Goal: Complete application form

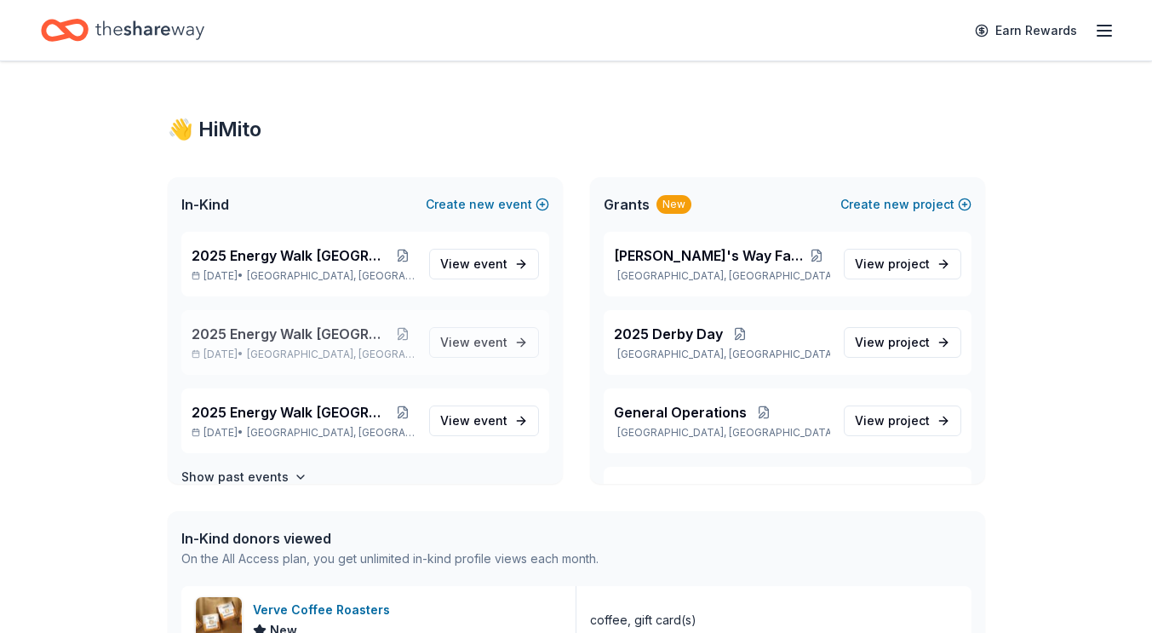
scroll to position [24, 0]
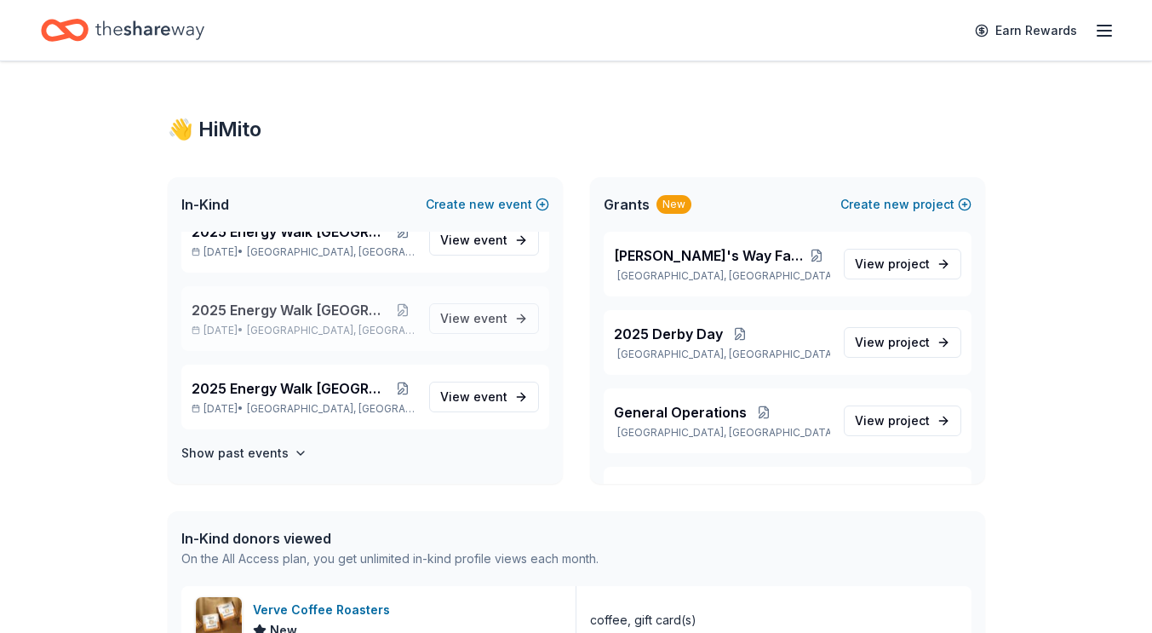
click at [332, 324] on span "[GEOGRAPHIC_DATA], [GEOGRAPHIC_DATA]" at bounding box center [331, 331] width 168 height 14
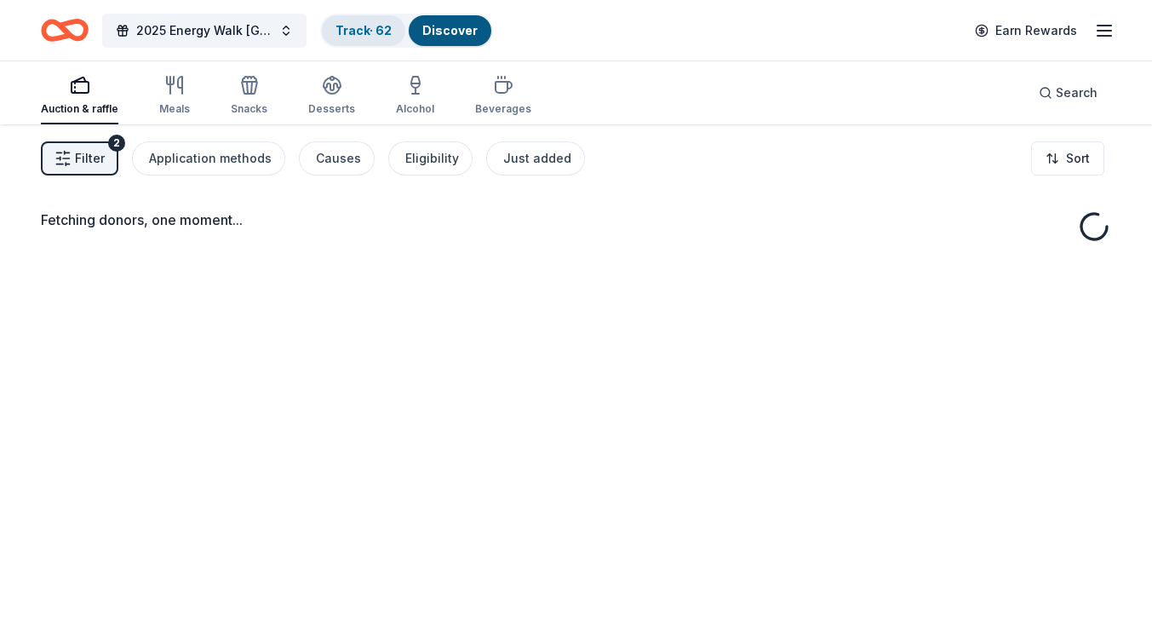
click at [366, 29] on link "Track · 62" at bounding box center [363, 30] width 56 height 14
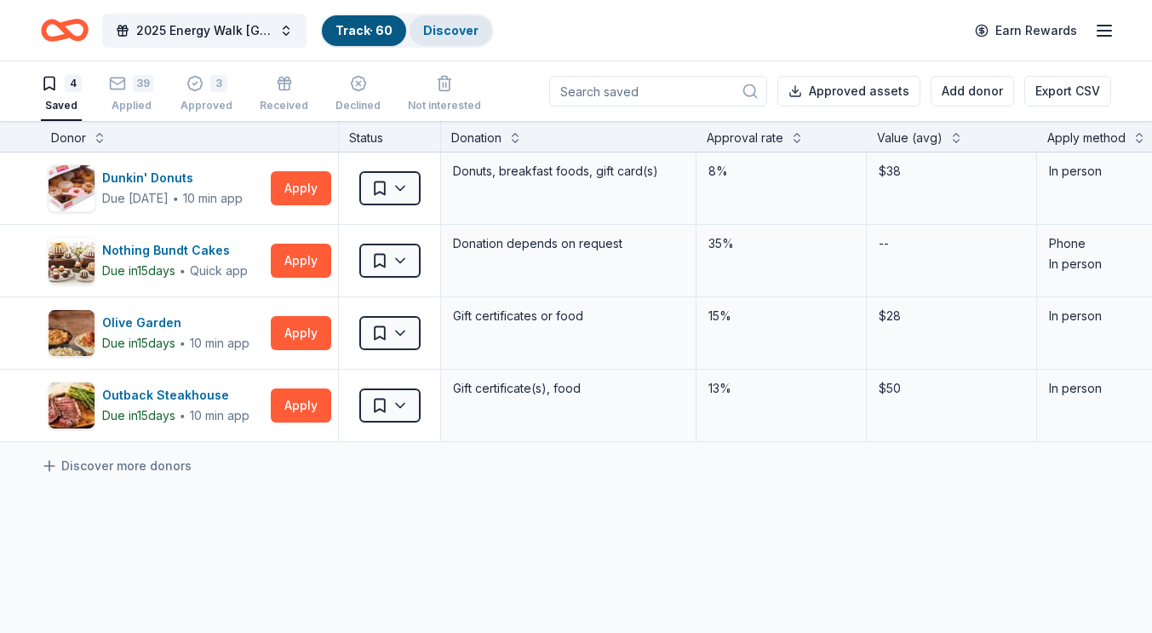
click at [440, 26] on link "Discover" at bounding box center [450, 30] width 55 height 14
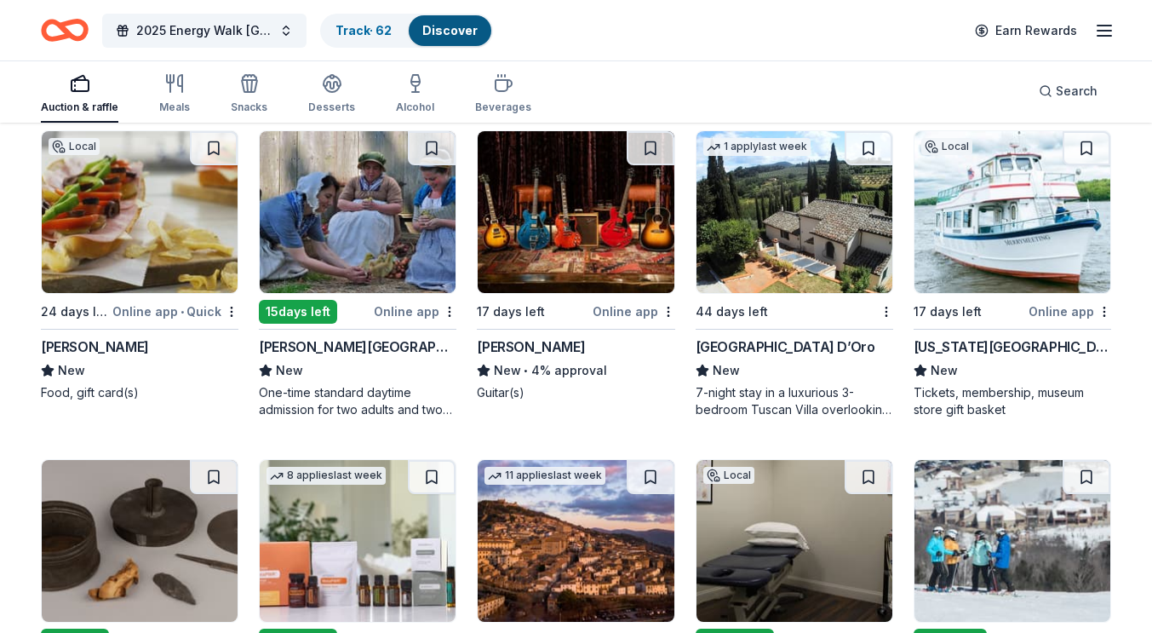
scroll to position [4343, 0]
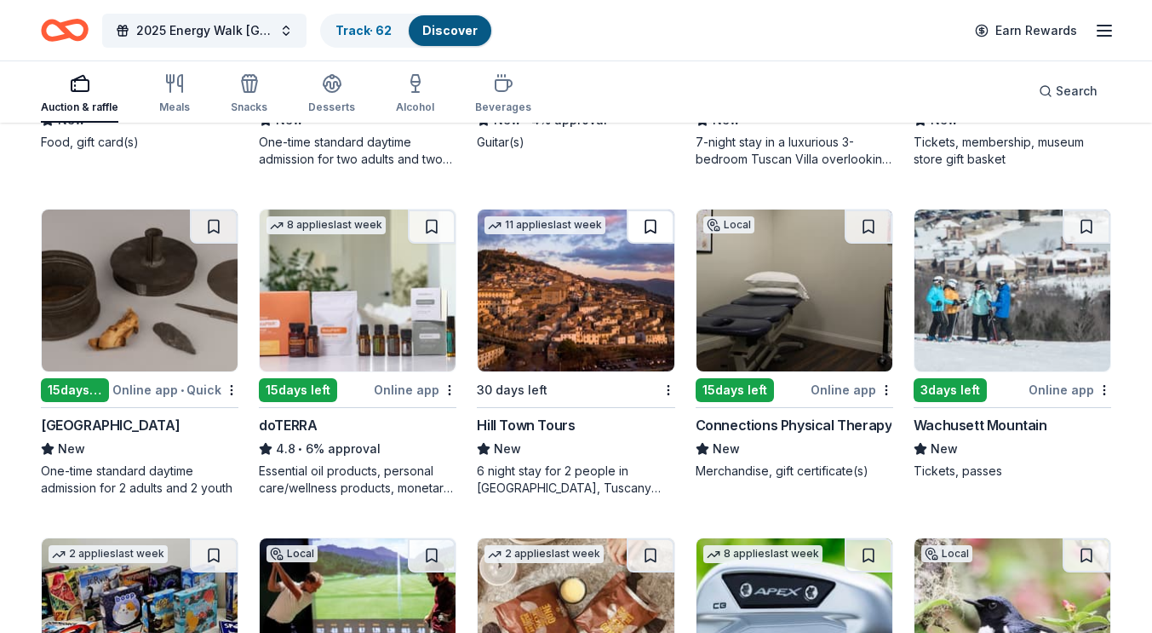
click at [640, 226] on button at bounding box center [651, 226] width 48 height 34
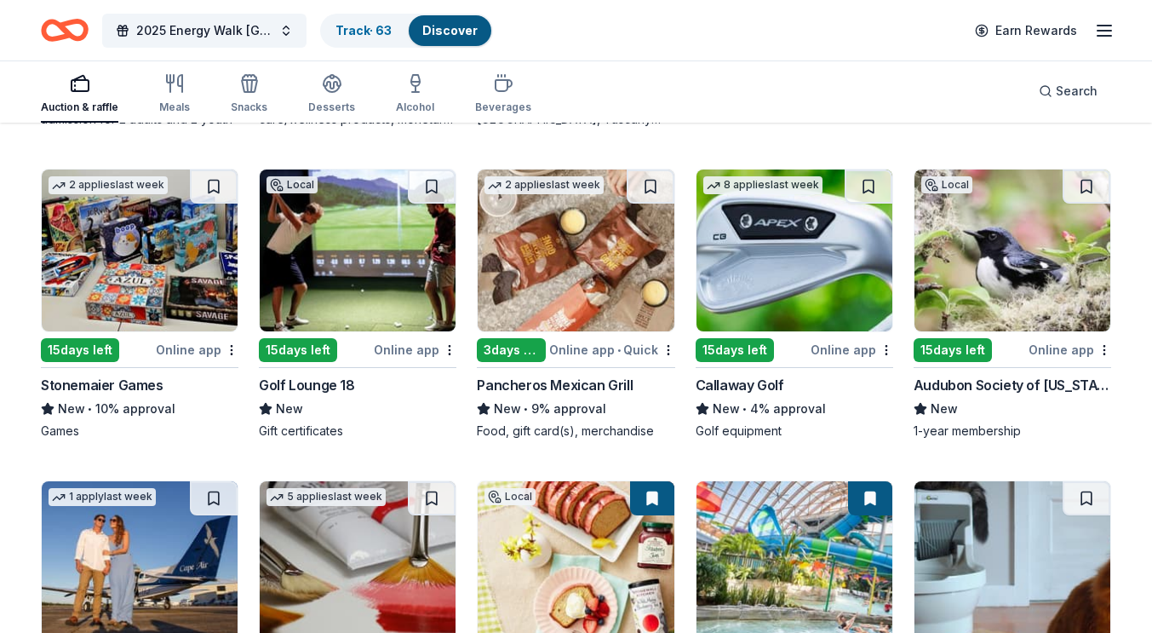
scroll to position [4710, 0]
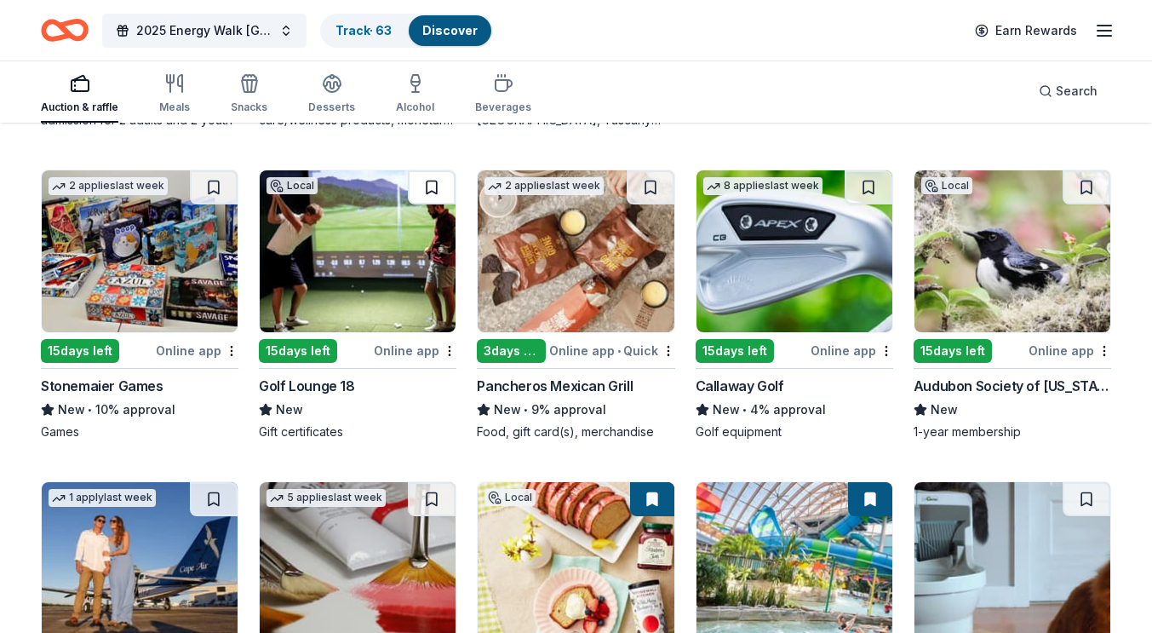
click at [434, 189] on button at bounding box center [432, 187] width 48 height 34
click at [653, 196] on button at bounding box center [651, 187] width 48 height 34
click at [874, 190] on button at bounding box center [869, 187] width 48 height 34
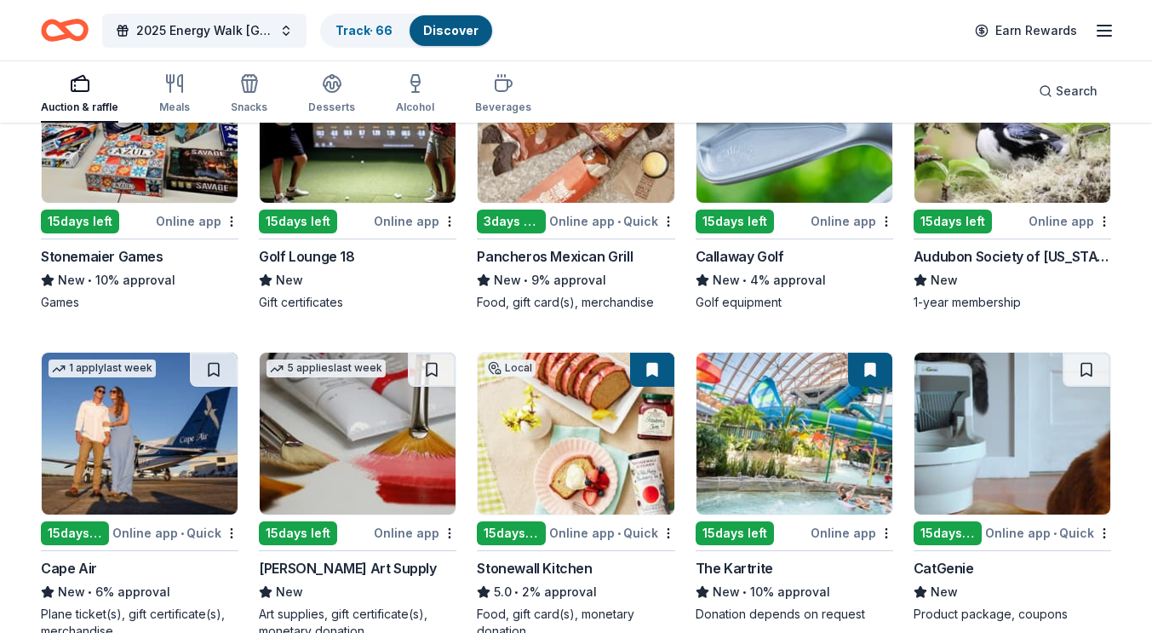
scroll to position [4841, 0]
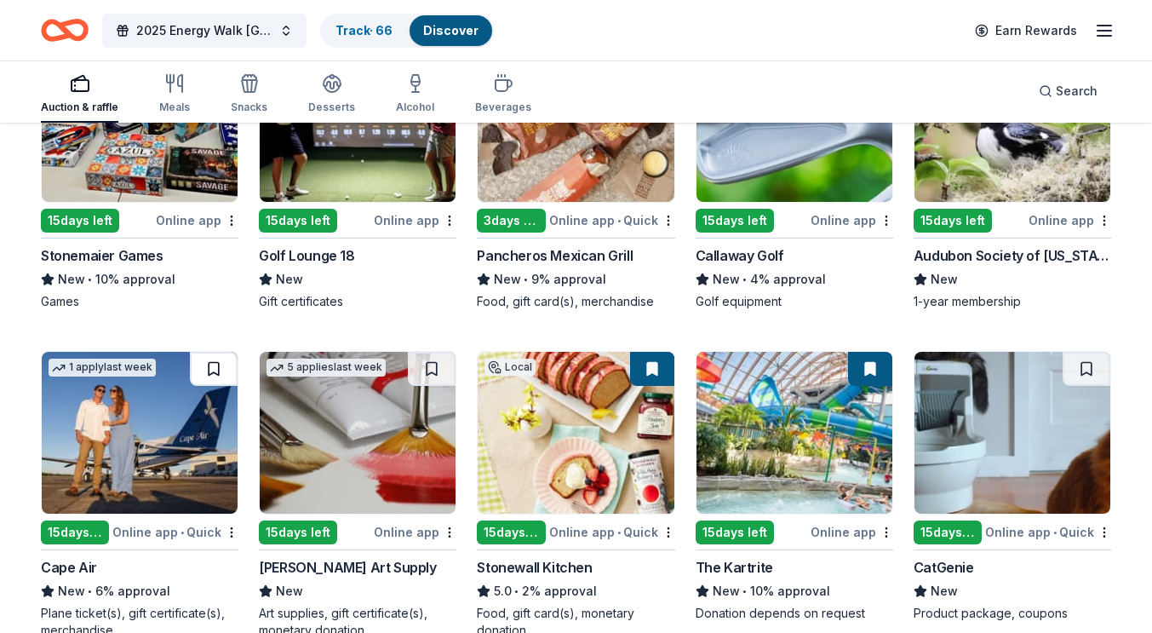
click at [220, 370] on button at bounding box center [214, 369] width 48 height 34
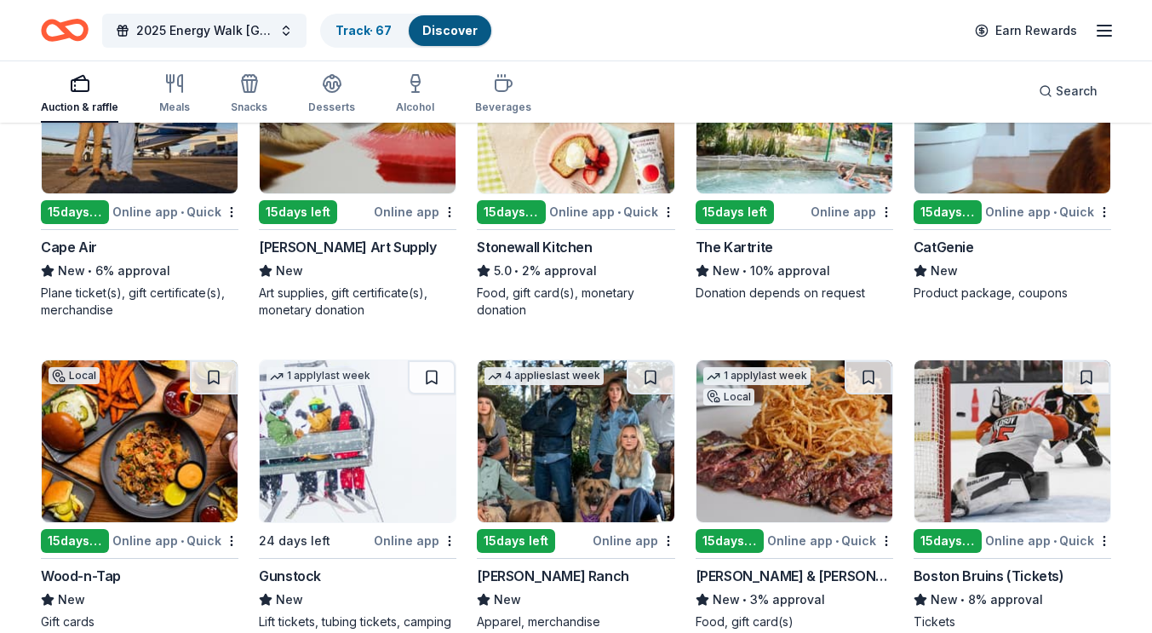
scroll to position [5162, 0]
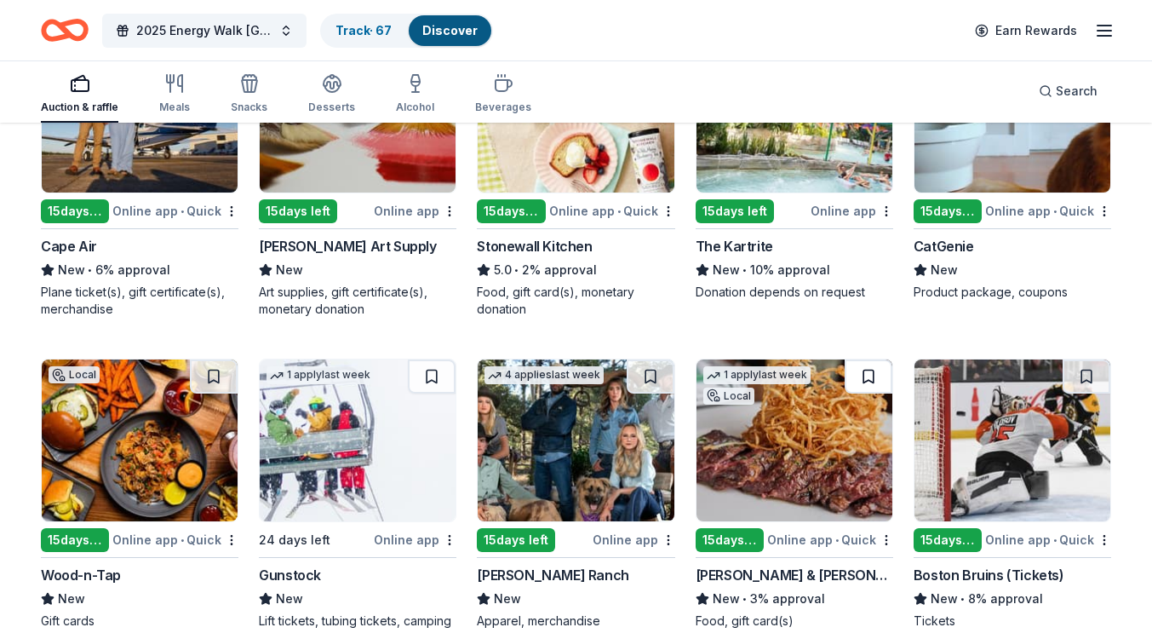
click at [871, 368] on button at bounding box center [869, 376] width 48 height 34
click at [226, 375] on button at bounding box center [214, 376] width 48 height 34
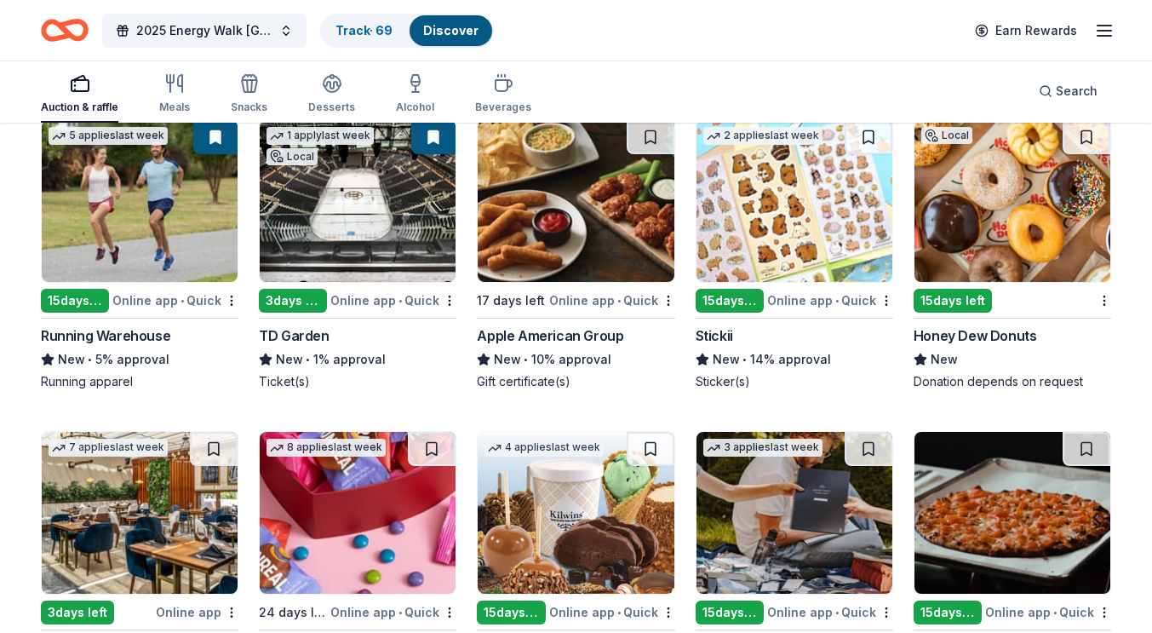
scroll to position [5729, 0]
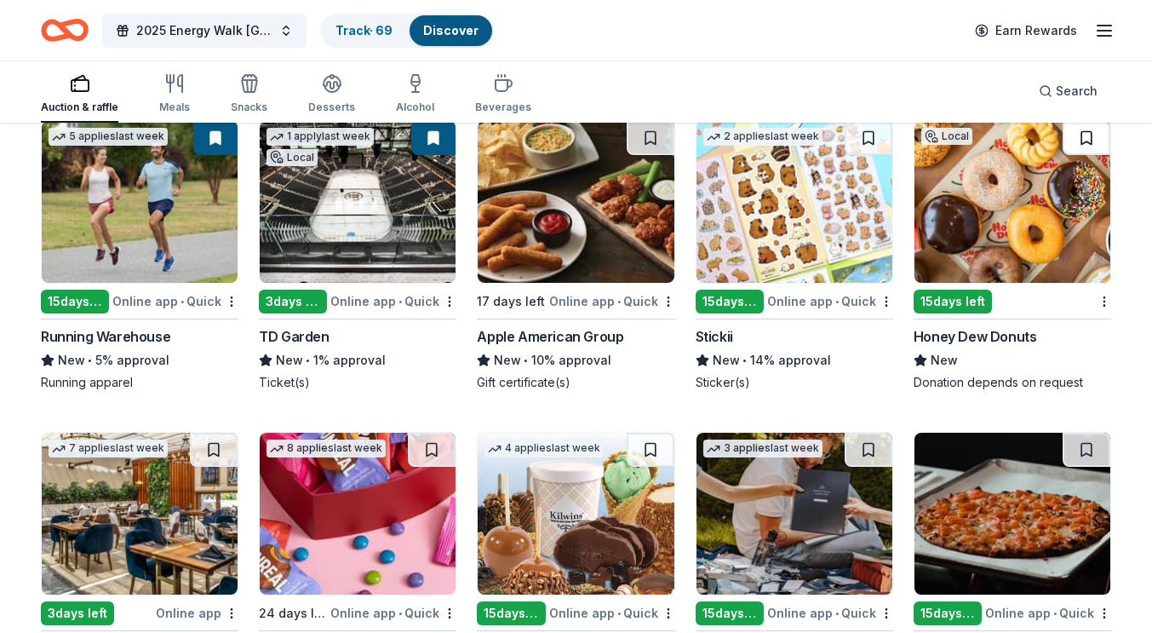
click at [1082, 148] on button at bounding box center [1086, 138] width 48 height 34
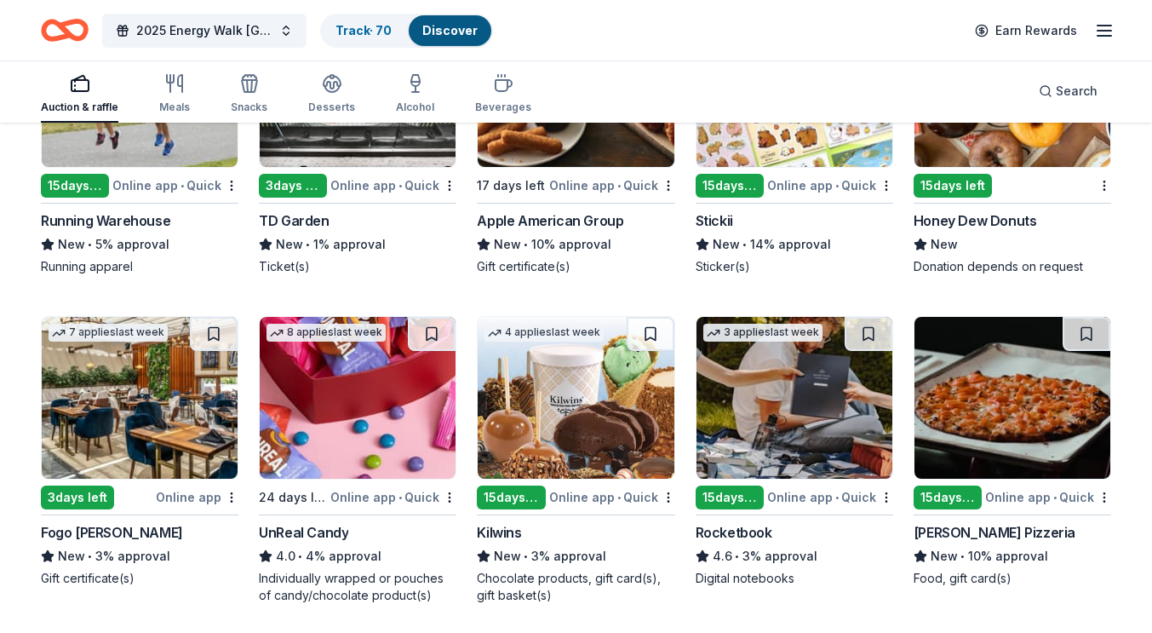
scroll to position [5845, 0]
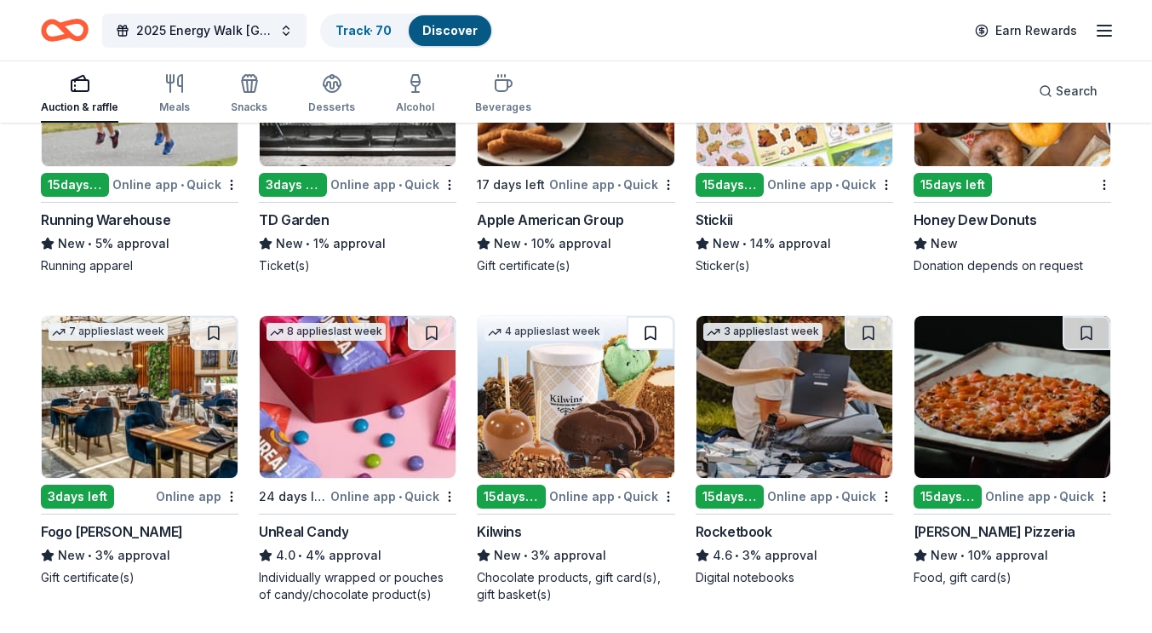
click at [658, 341] on button at bounding box center [651, 333] width 48 height 34
click at [441, 340] on button at bounding box center [432, 333] width 48 height 34
click at [213, 338] on button at bounding box center [214, 333] width 48 height 34
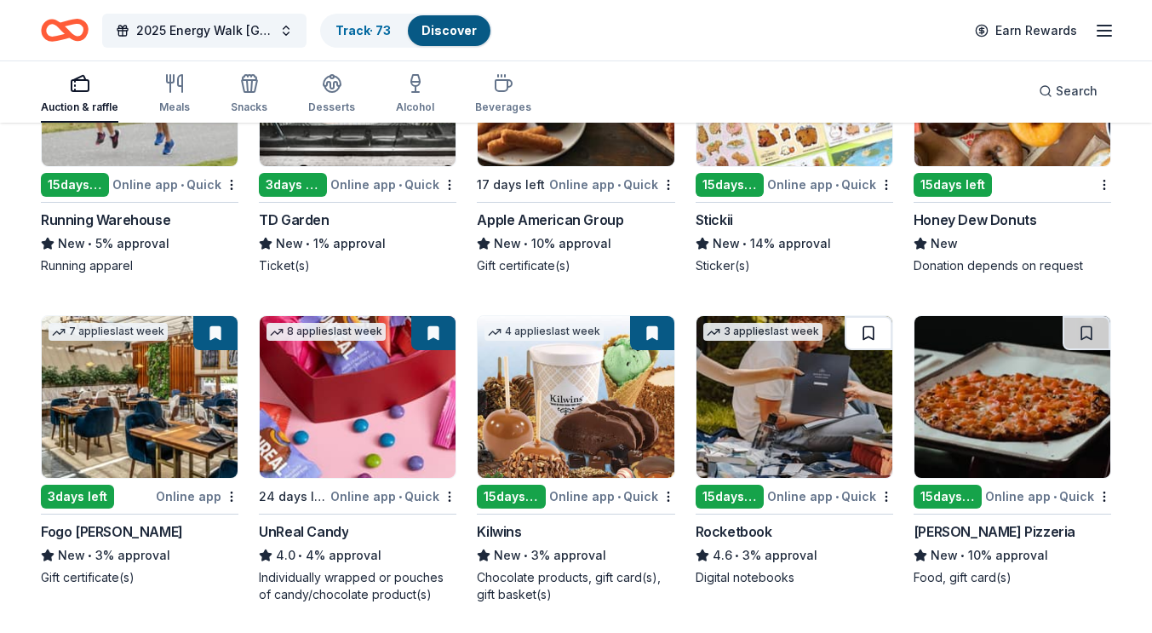
drag, startPoint x: 1090, startPoint y: 332, endPoint x: 872, endPoint y: 344, distance: 218.3
click at [872, 344] on button at bounding box center [869, 333] width 48 height 34
click at [369, 38] on div "Track · 74" at bounding box center [363, 30] width 83 height 31
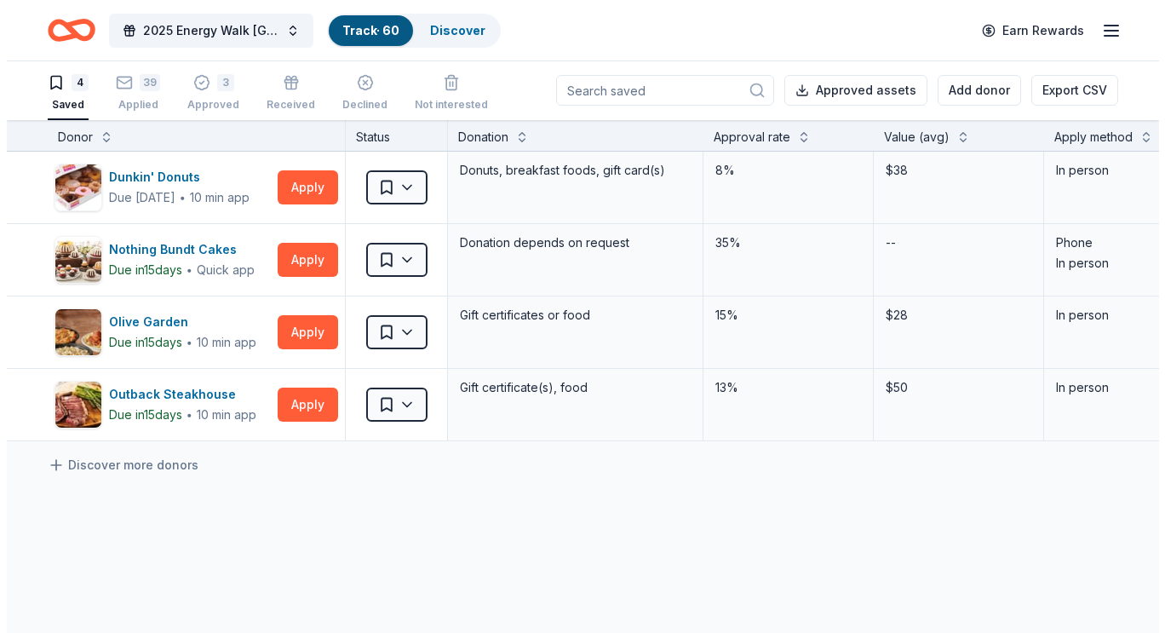
scroll to position [1, 0]
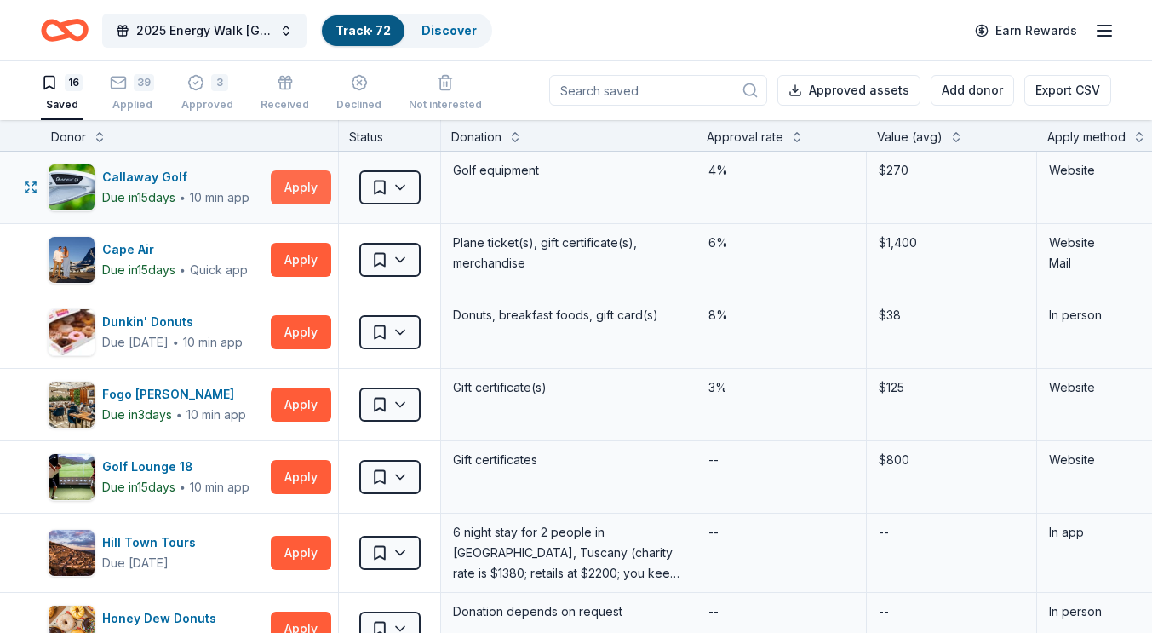
click at [301, 192] on button "Apply" at bounding box center [301, 187] width 60 height 34
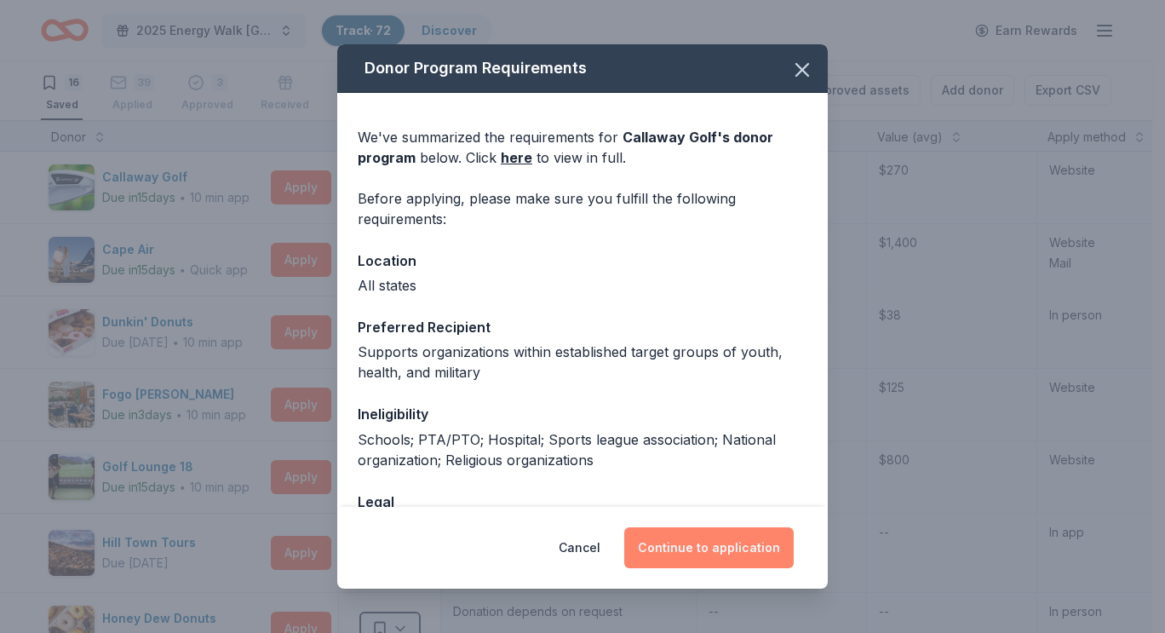
click at [673, 546] on button "Continue to application" at bounding box center [708, 547] width 169 height 41
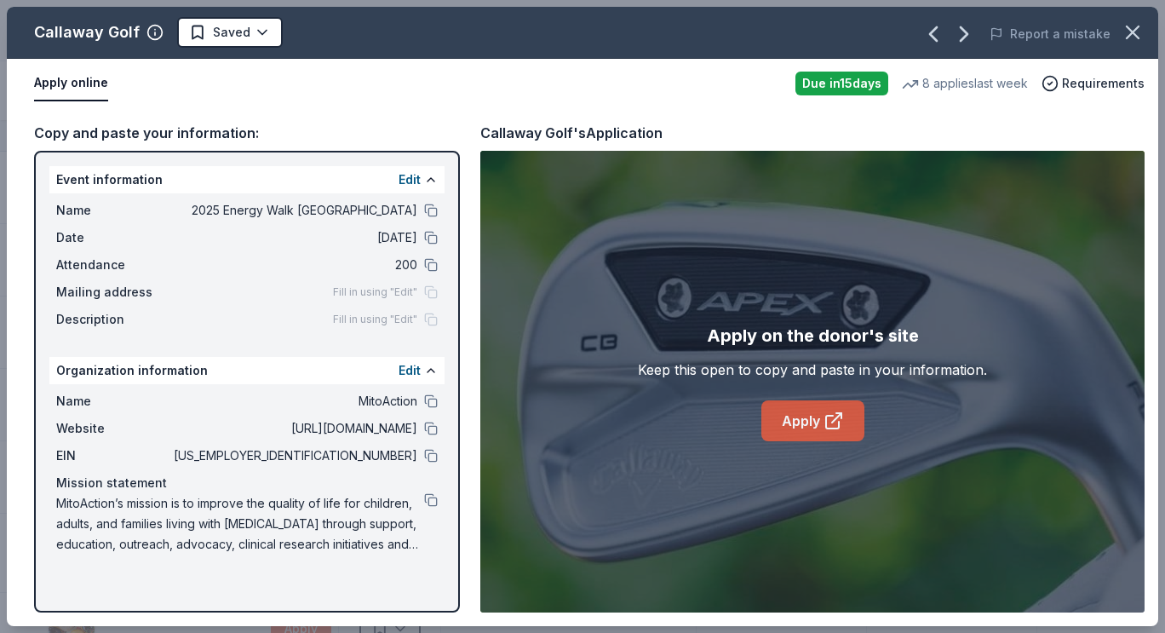
click at [807, 422] on link "Apply" at bounding box center [812, 420] width 103 height 41
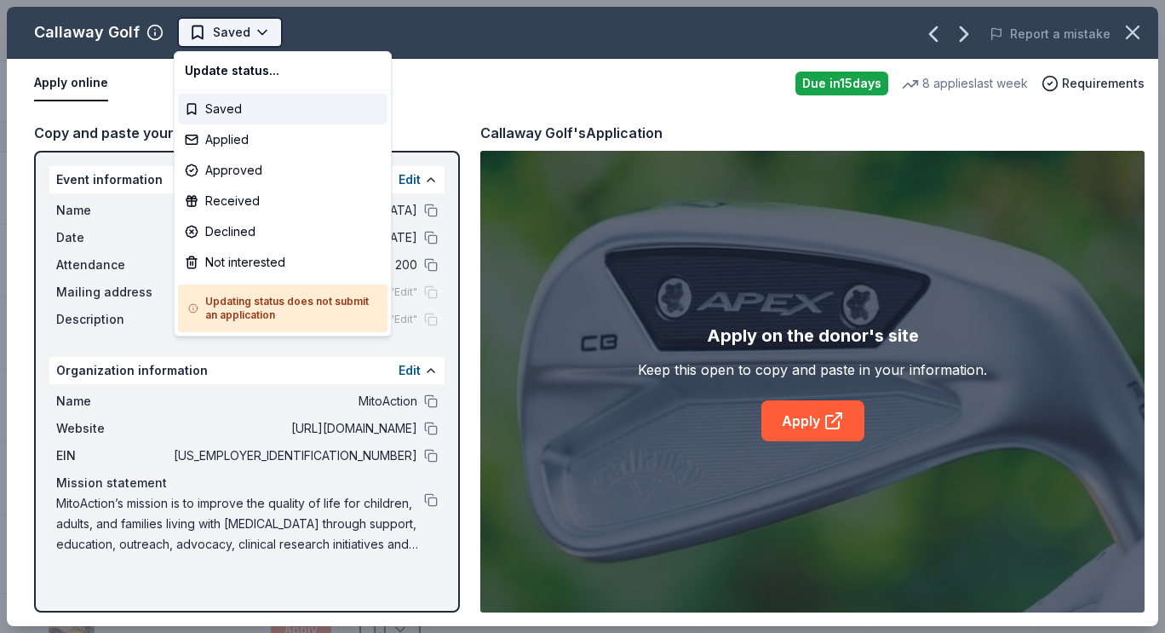
click at [241, 34] on html "2025 Energy Walk Boston Track · 72 Discover Earn Rewards 16 Saved 39 Applied 3 …" at bounding box center [582, 316] width 1165 height 633
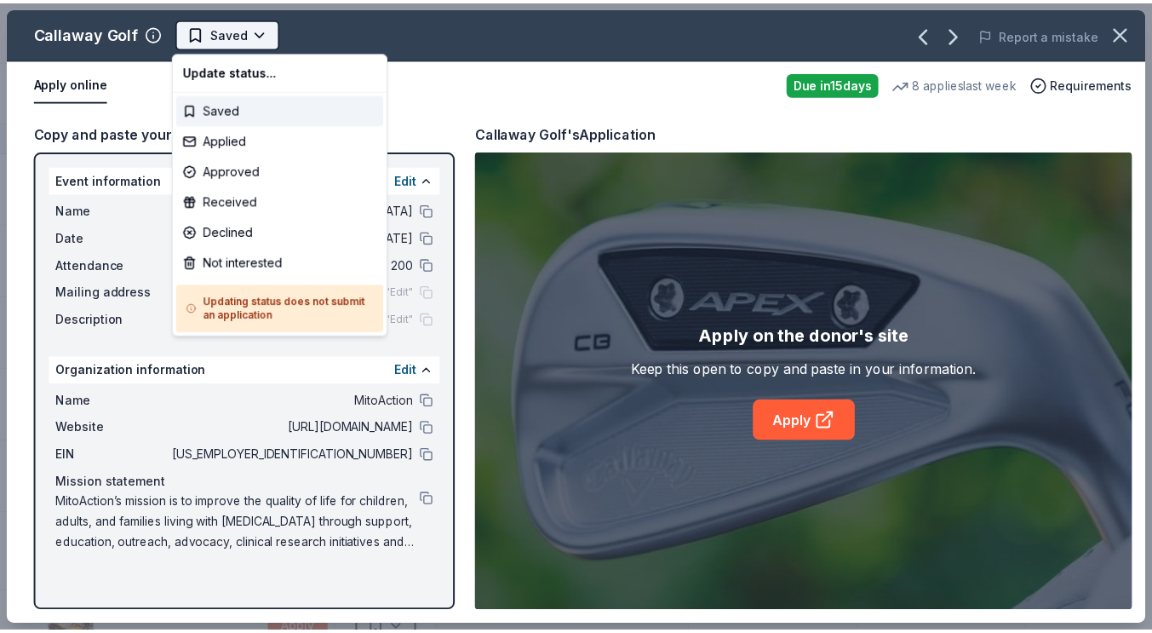
scroll to position [0, 0]
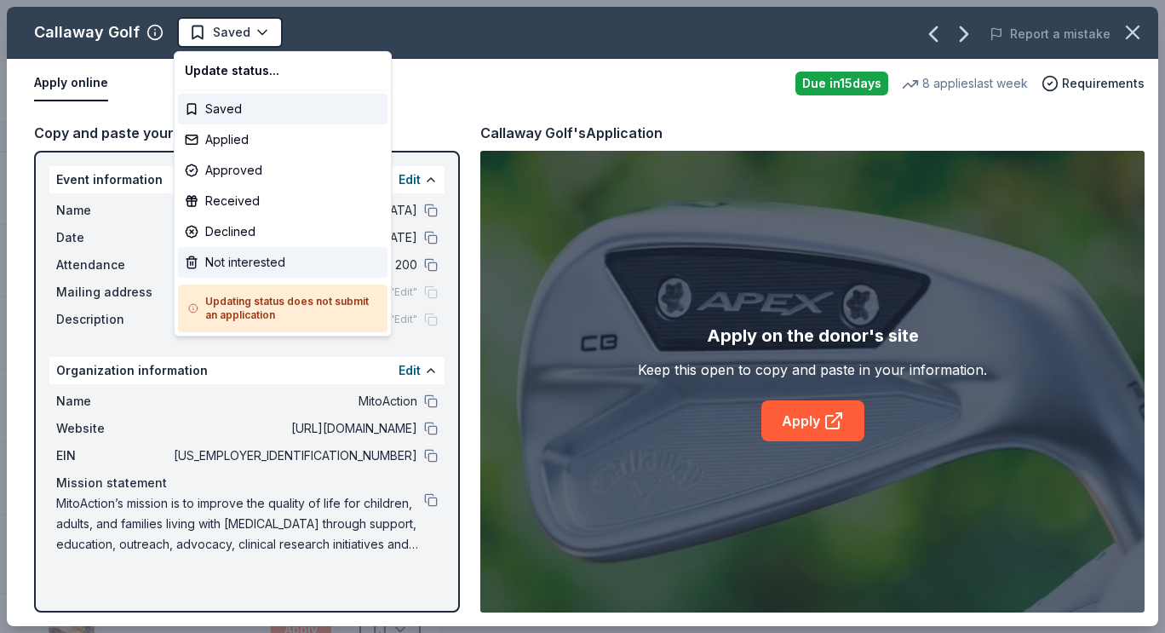
click at [266, 261] on div "Not interested" at bounding box center [282, 262] width 209 height 31
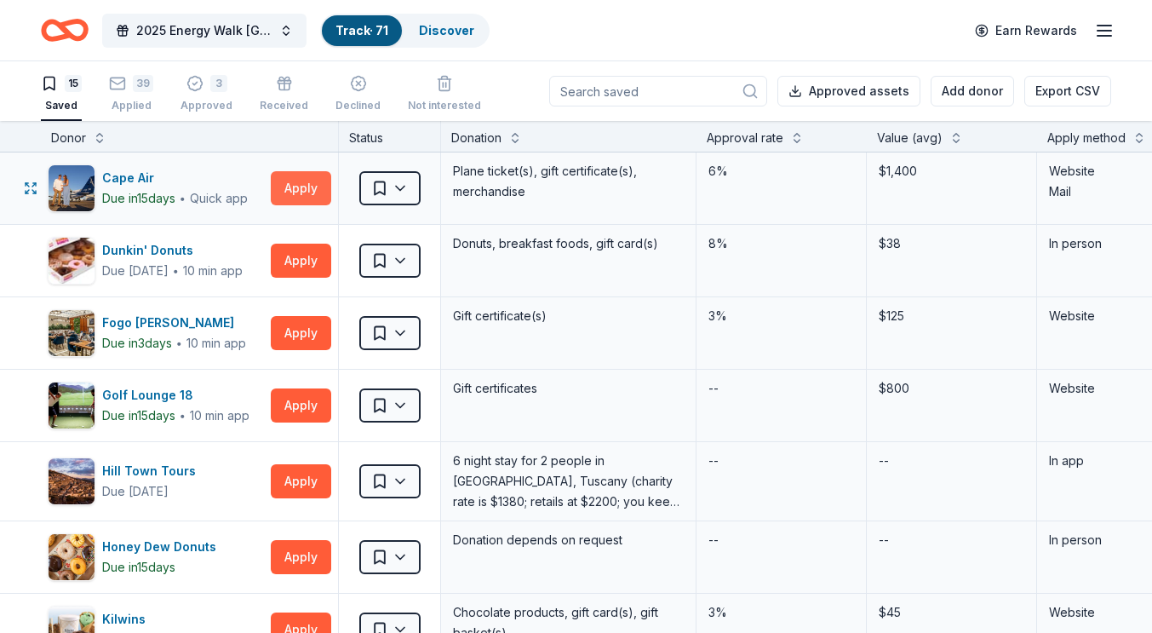
click at [288, 184] on button "Apply" at bounding box center [301, 188] width 60 height 34
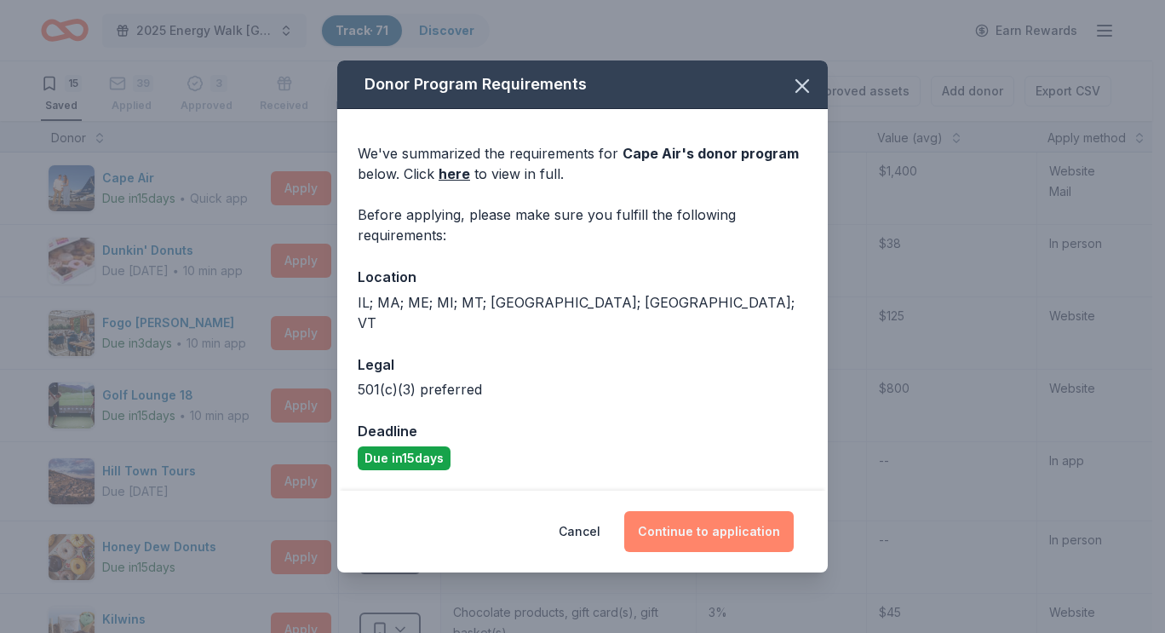
click at [713, 534] on button "Continue to application" at bounding box center [708, 531] width 169 height 41
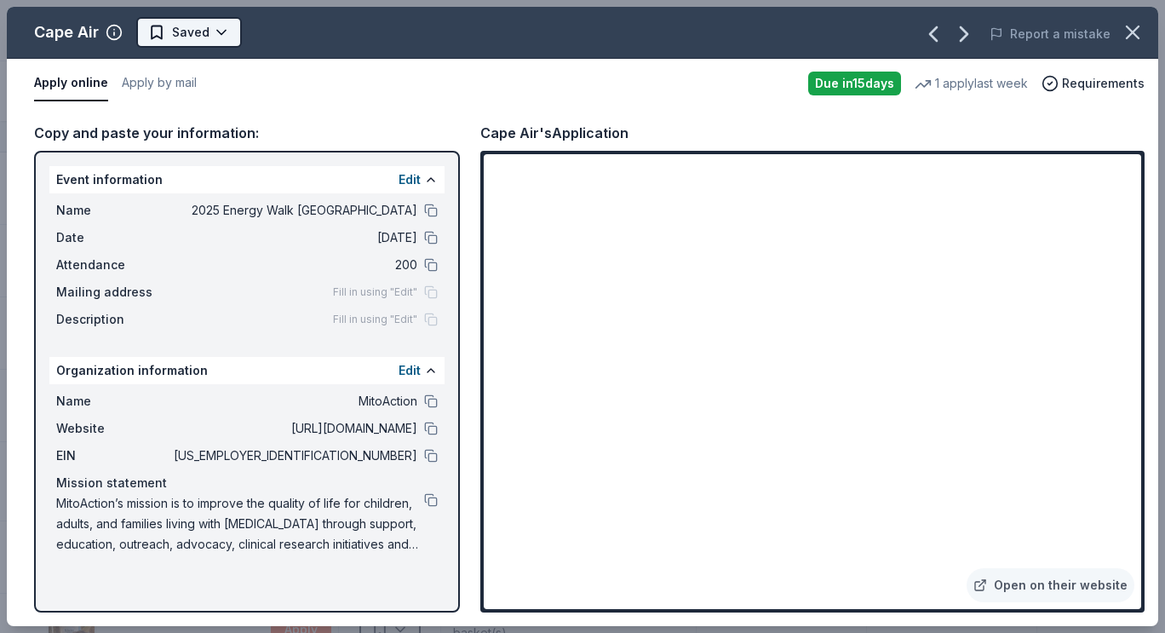
click at [203, 35] on html "2025 Energy Walk Boston Track · 71 Discover Earn Rewards 15 Saved 39 Applied 3 …" at bounding box center [582, 316] width 1165 height 633
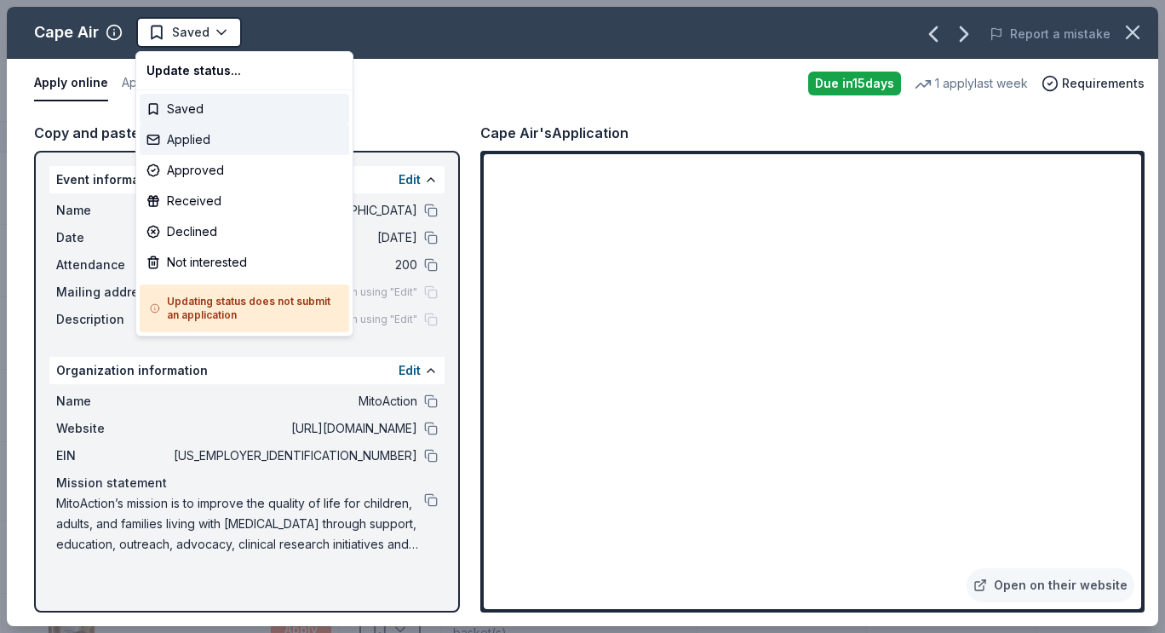
click at [208, 146] on div "Applied" at bounding box center [244, 139] width 209 height 31
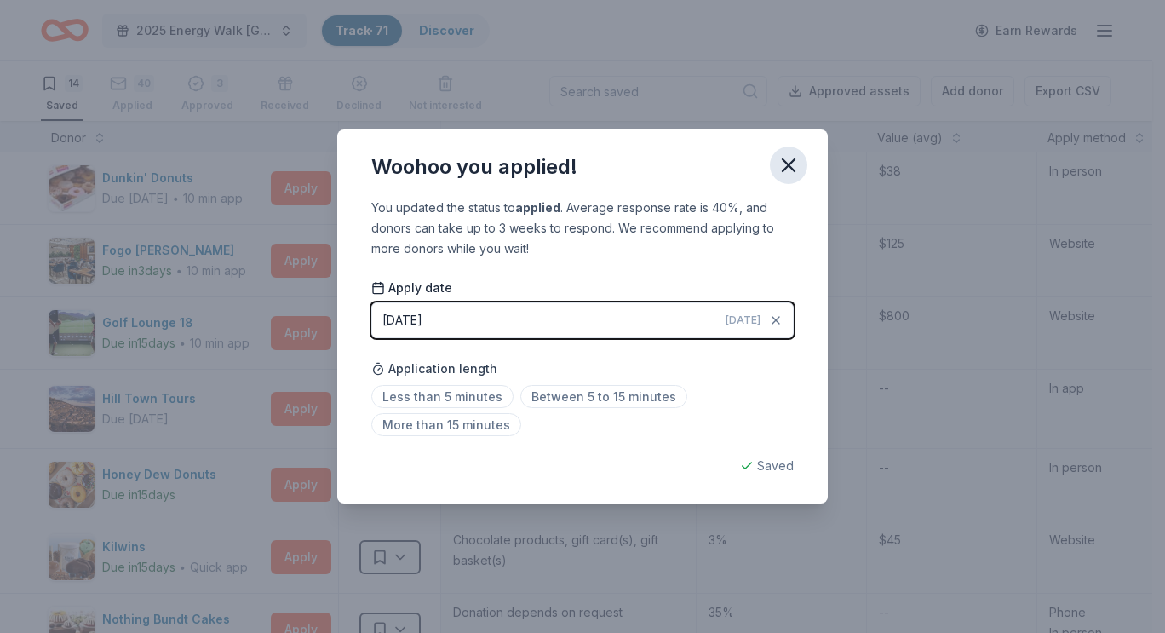
click at [787, 160] on icon "button" at bounding box center [788, 165] width 24 height 24
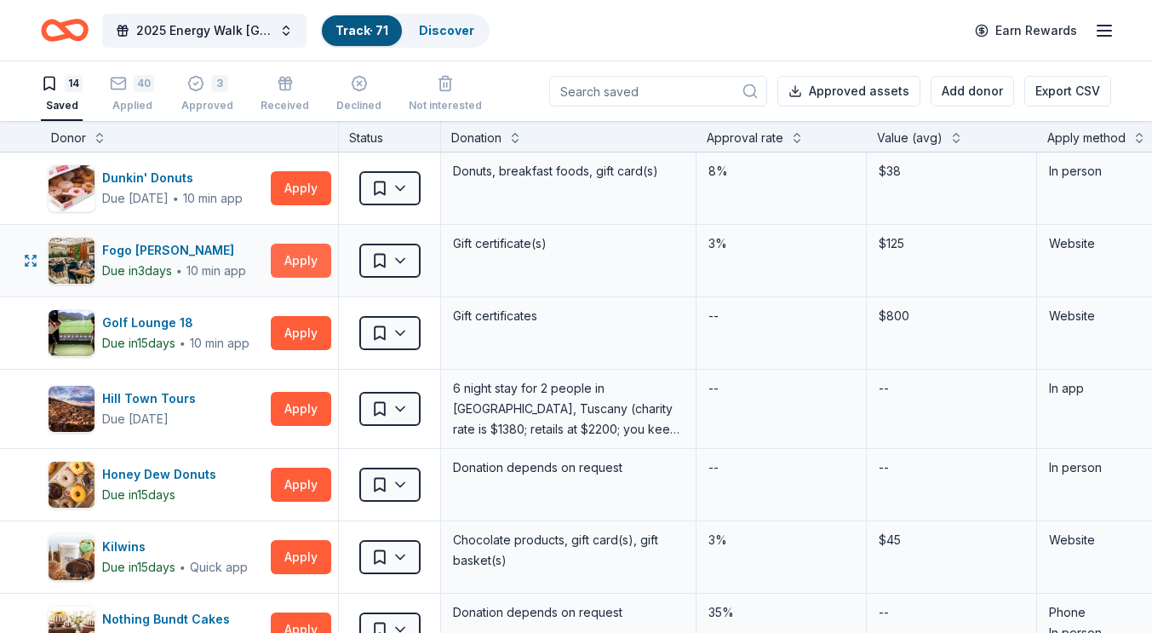
click at [292, 263] on button "Apply" at bounding box center [301, 260] width 60 height 34
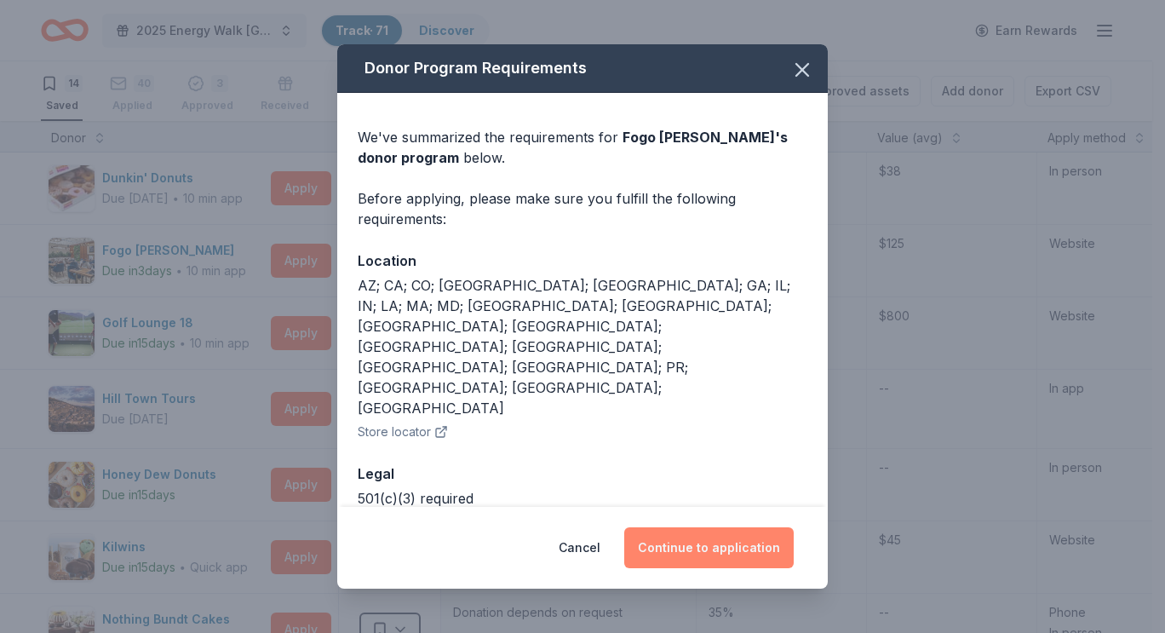
click at [726, 537] on button "Continue to application" at bounding box center [708, 547] width 169 height 41
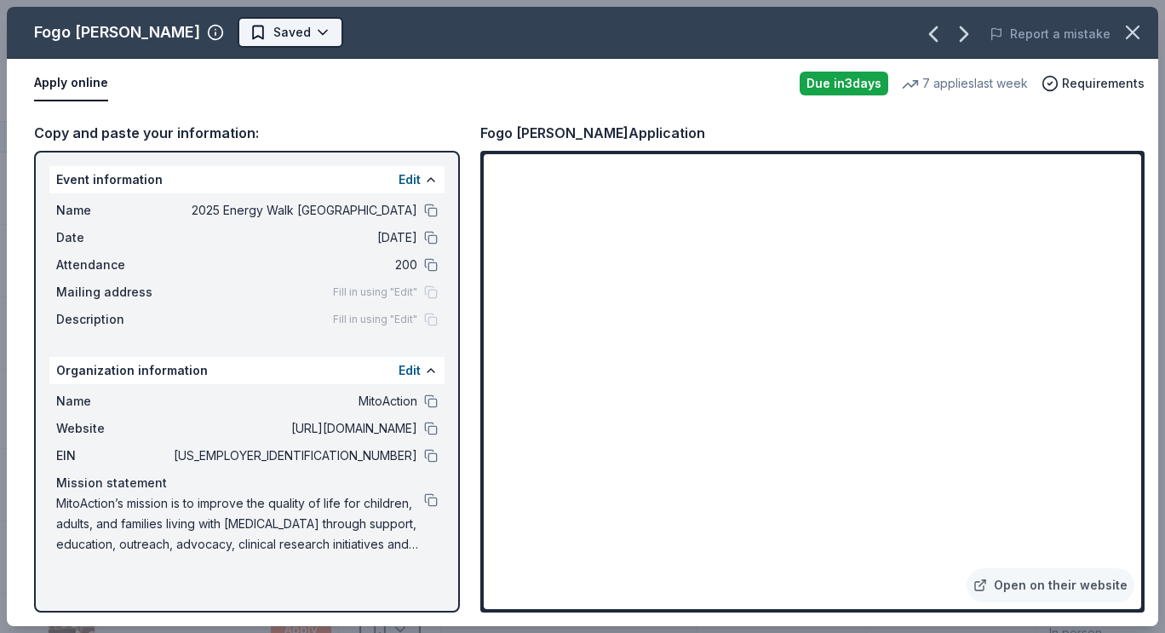
click at [262, 36] on html "2025 Energy Walk Boston Track · 71 Discover Earn Rewards 14 Saved 40 Applied 3 …" at bounding box center [582, 316] width 1165 height 633
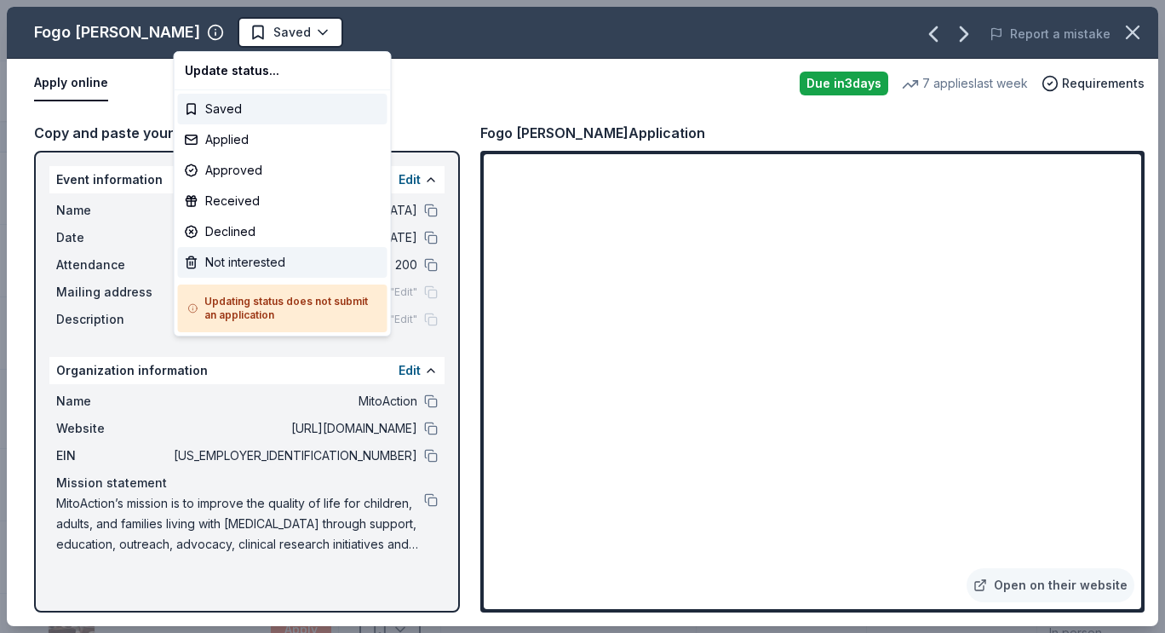
click at [255, 266] on div "Not interested" at bounding box center [282, 262] width 209 height 31
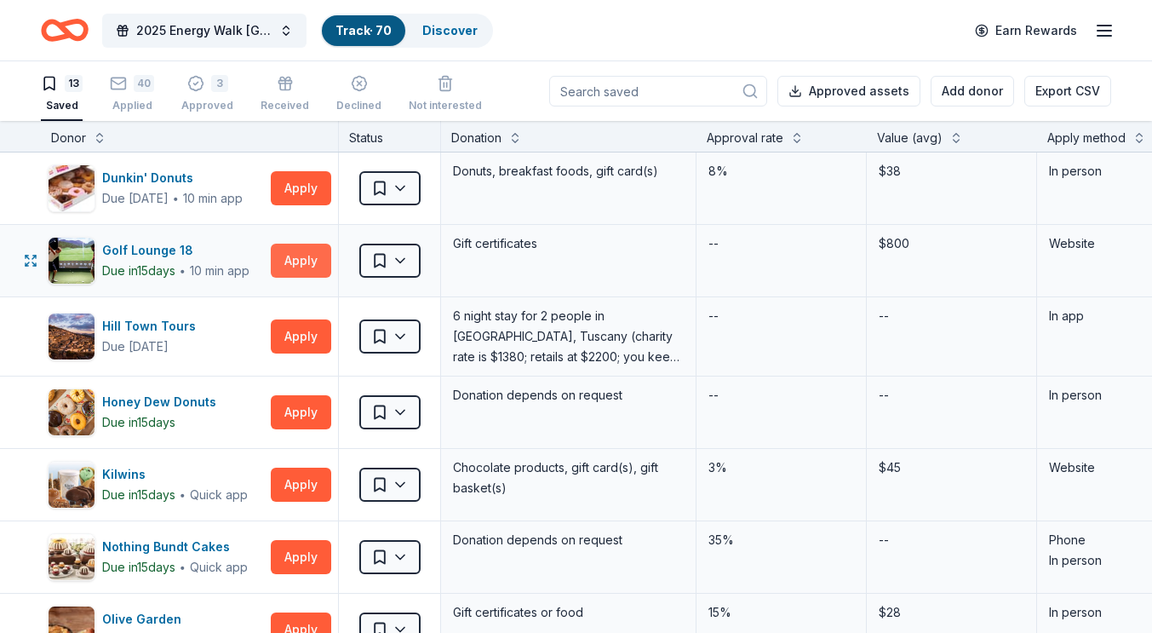
click at [300, 266] on button "Apply" at bounding box center [301, 260] width 60 height 34
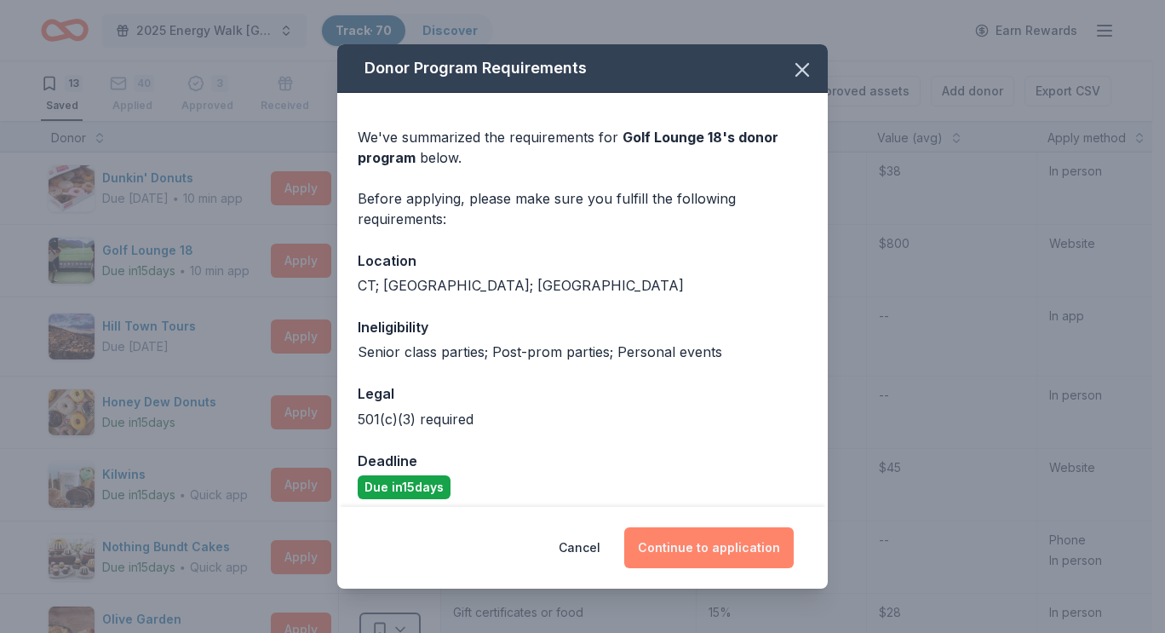
click at [708, 540] on button "Continue to application" at bounding box center [708, 547] width 169 height 41
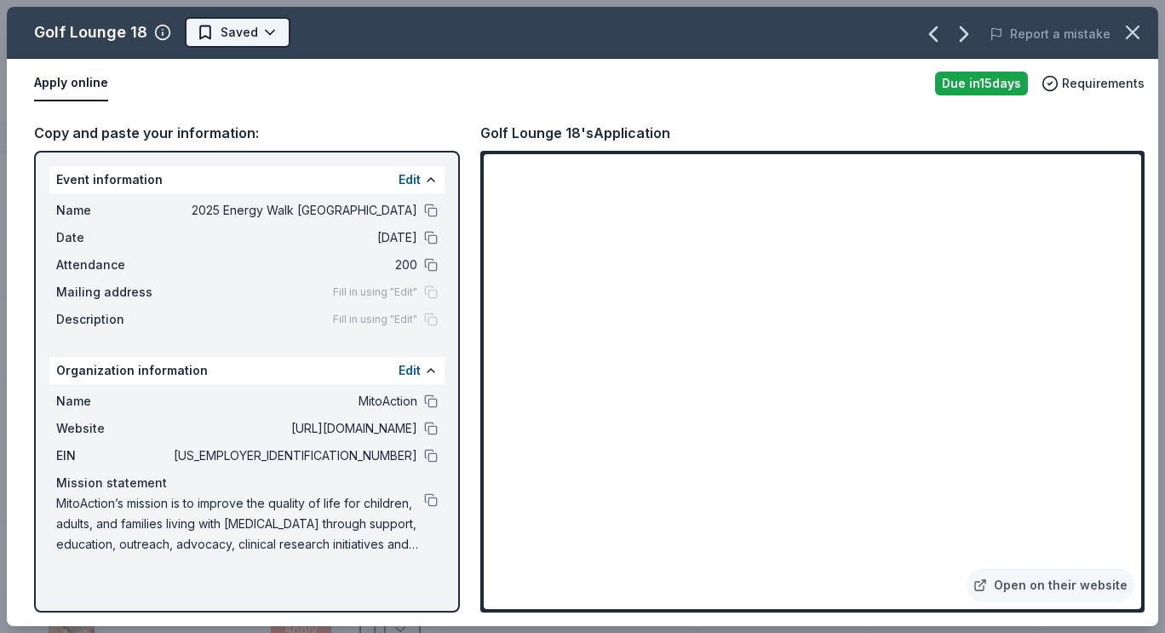
click at [225, 21] on html "2025 Energy Walk Boston Track · 70 Discover Earn Rewards 13 Saved 40 Applied 3 …" at bounding box center [582, 316] width 1165 height 633
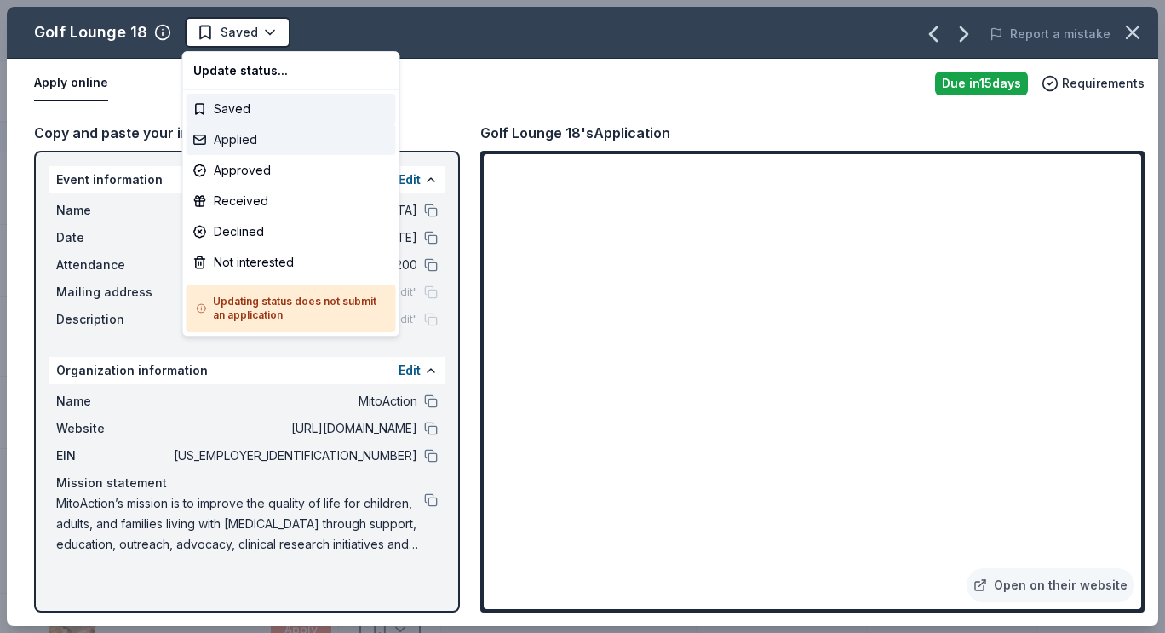
click at [239, 149] on div "Applied" at bounding box center [290, 139] width 209 height 31
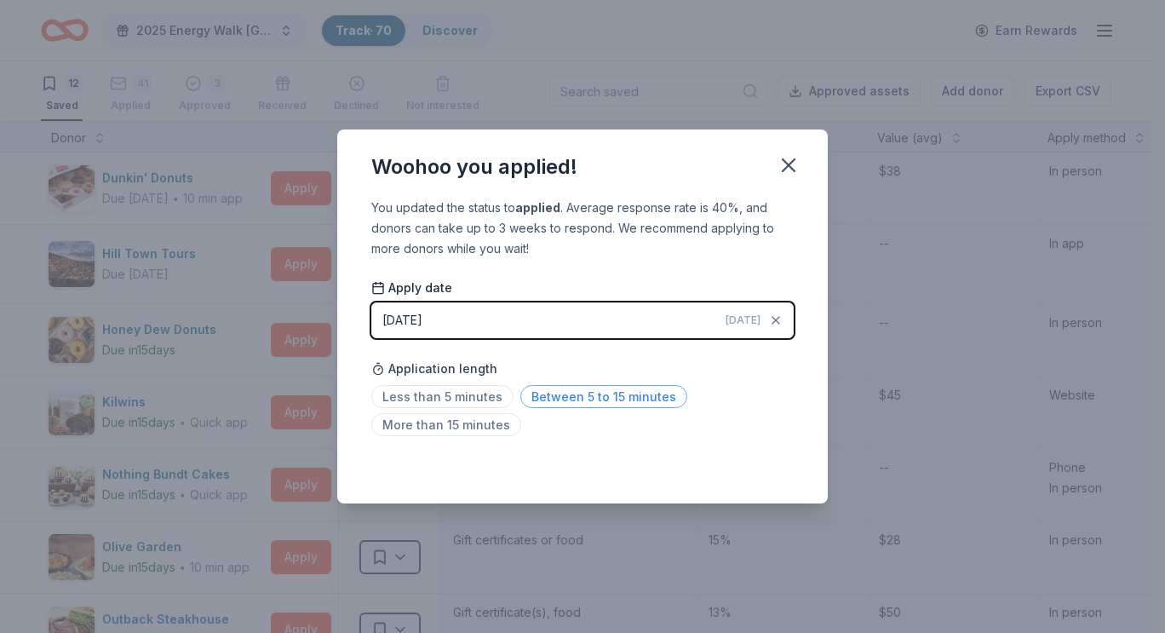
click at [601, 395] on span "Between 5 to 15 minutes" at bounding box center [603, 396] width 167 height 23
click at [792, 175] on icon "button" at bounding box center [788, 165] width 24 height 24
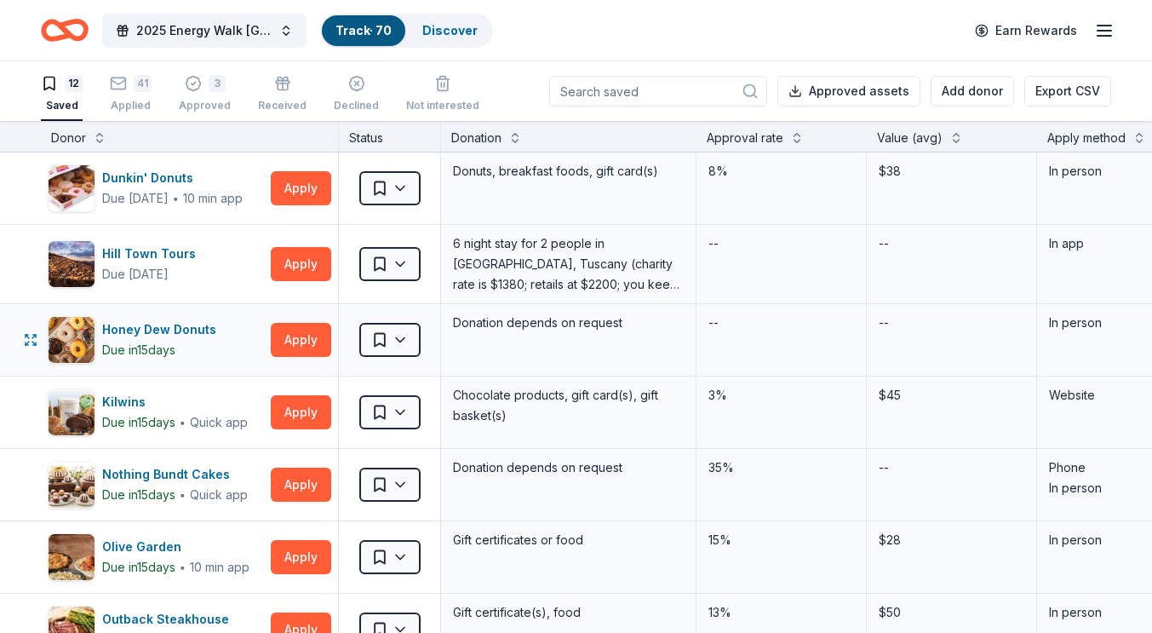
click at [292, 362] on div "Honey Dew Donuts Due [DATE] Apply" at bounding box center [189, 340] width 297 height 72
click at [295, 341] on button "Apply" at bounding box center [301, 340] width 60 height 34
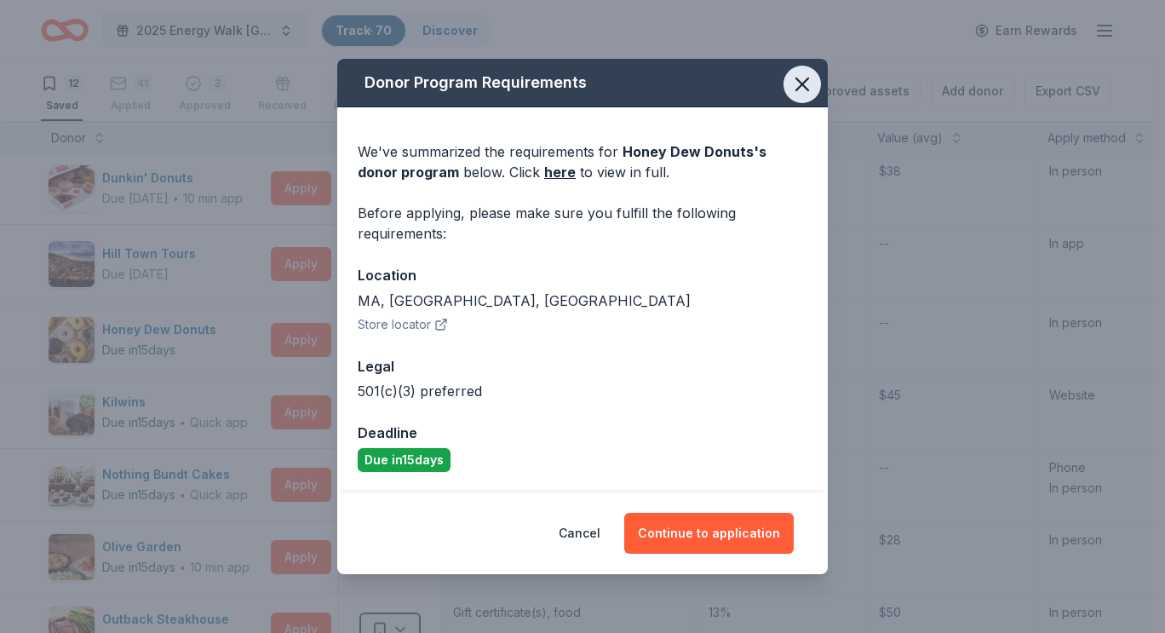
click at [793, 92] on icon "button" at bounding box center [802, 84] width 24 height 24
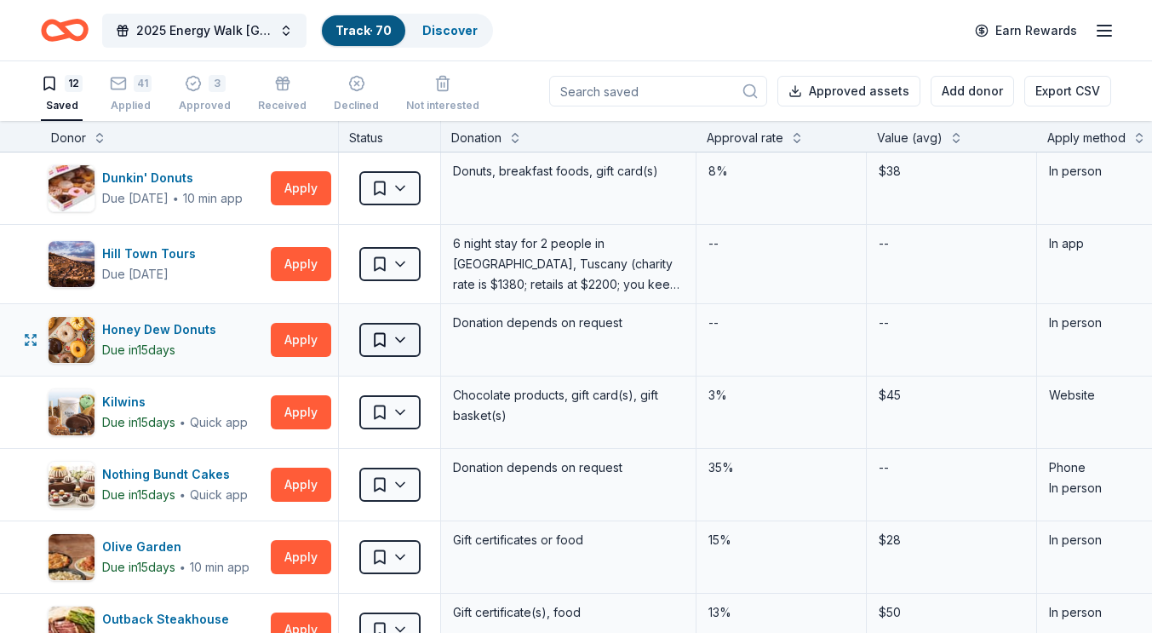
click at [386, 340] on html "2025 Energy Walk Boston Track · 70 Discover Earn Rewards 12 Saved 41 Applied 3 …" at bounding box center [576, 316] width 1152 height 633
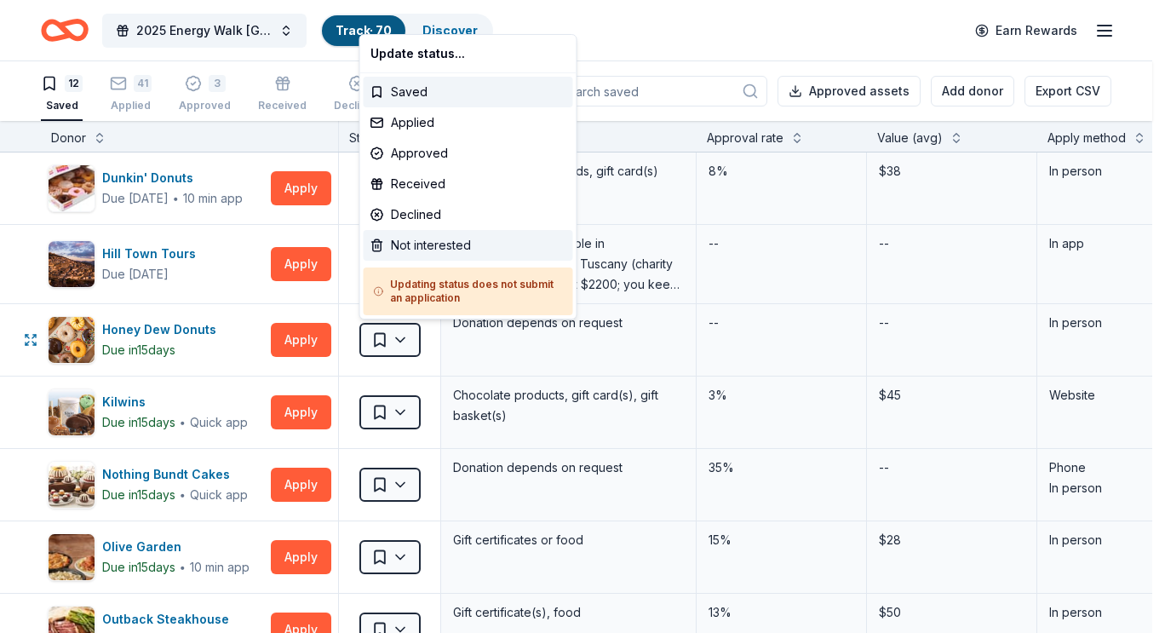
click at [417, 244] on div "Not interested" at bounding box center [468, 245] width 209 height 31
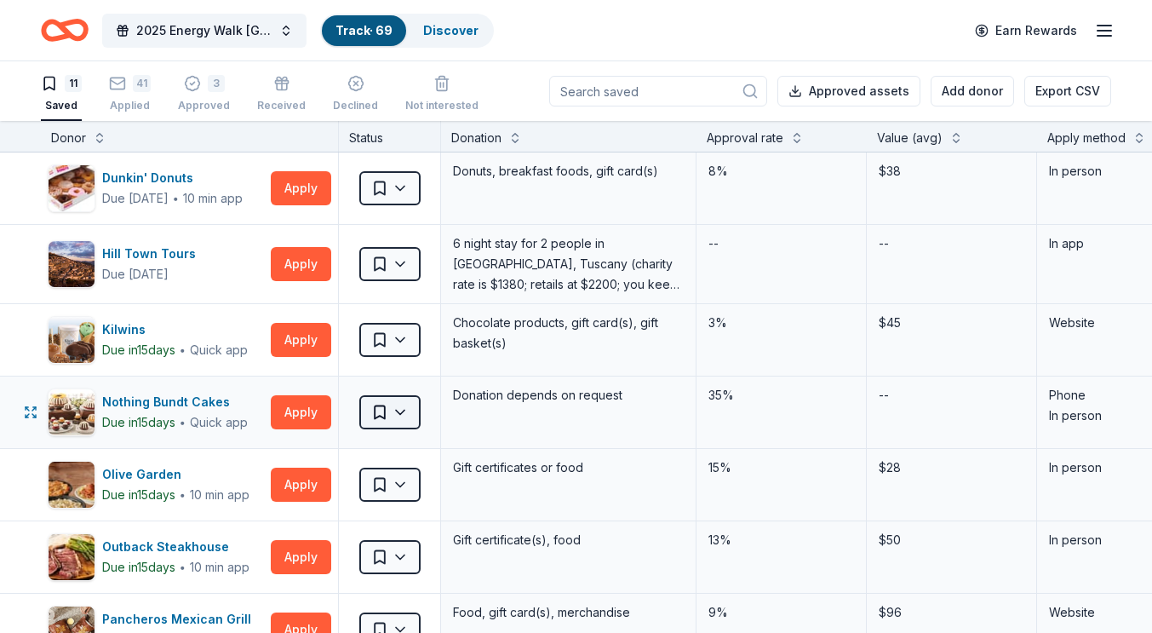
click at [404, 416] on html "2025 Energy Walk Boston Track · 69 Discover Earn Rewards 11 Saved 41 Applied 3 …" at bounding box center [576, 316] width 1152 height 633
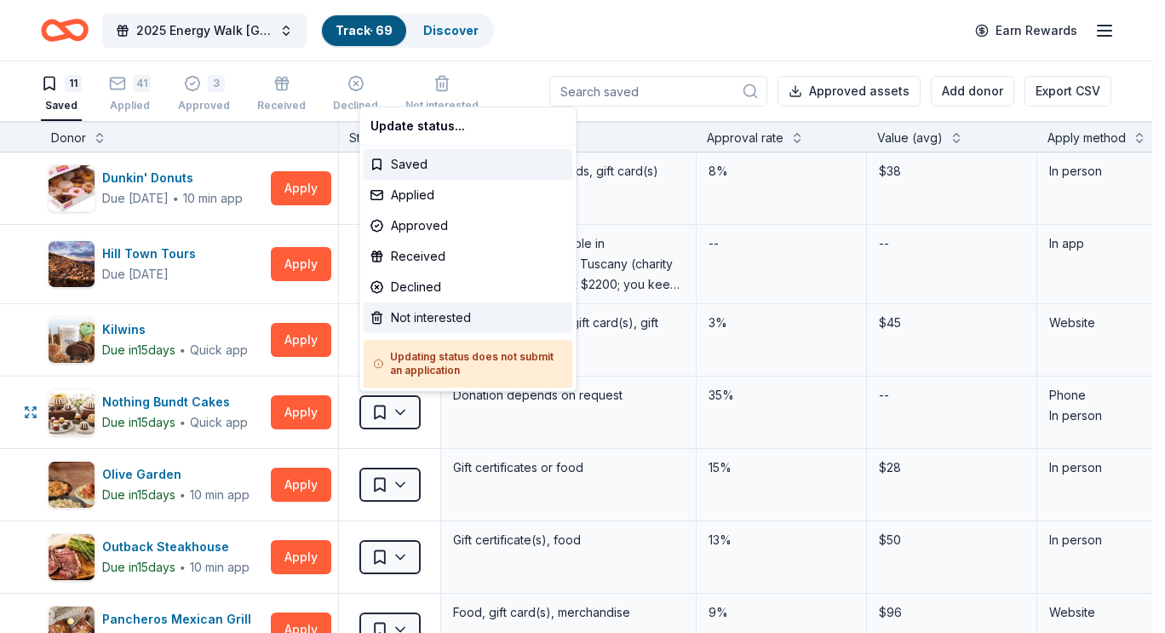
click at [421, 312] on div "Not interested" at bounding box center [468, 317] width 209 height 31
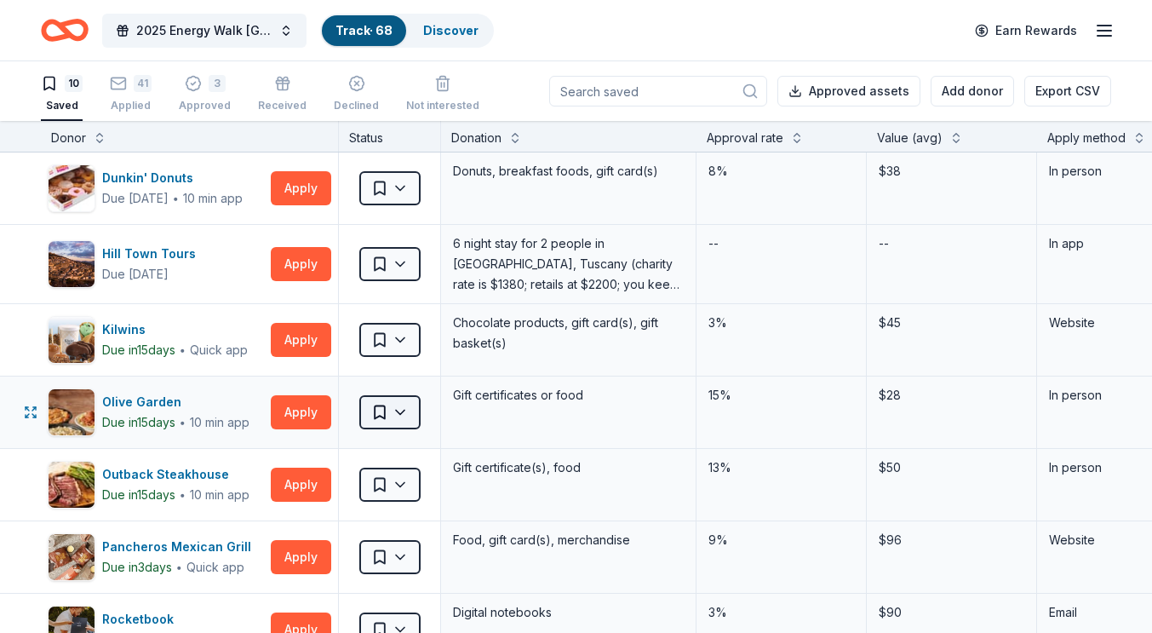
click at [402, 416] on html "2025 Energy Walk Boston Track · 68 Discover Earn Rewards 10 Saved 41 Applied 3 …" at bounding box center [576, 316] width 1152 height 633
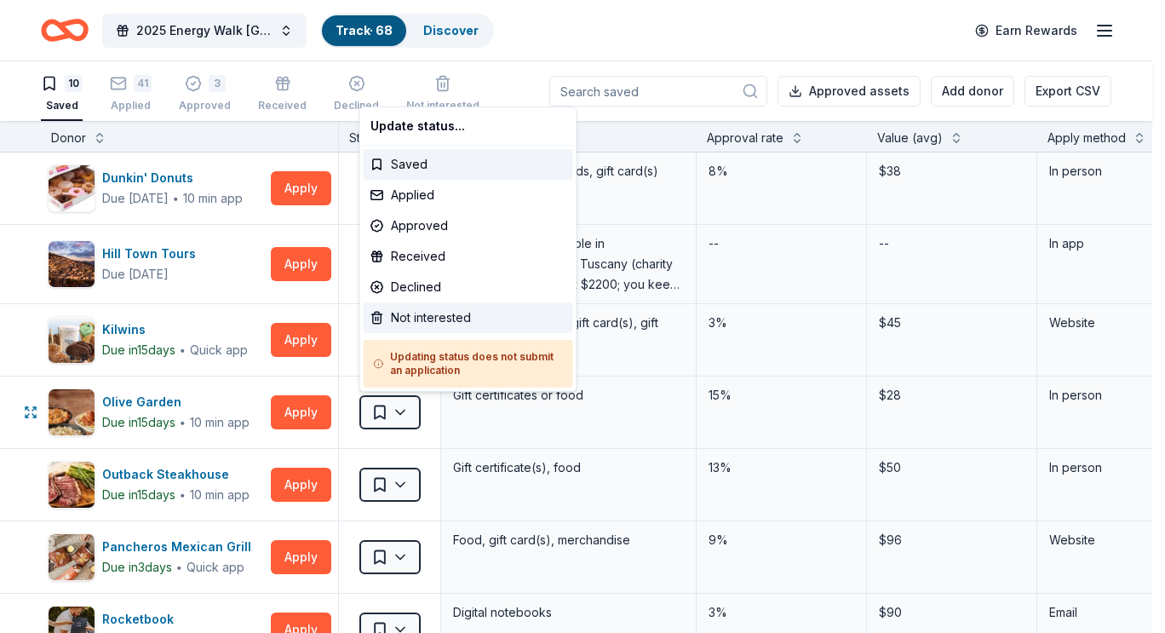
click at [398, 318] on div "Not interested" at bounding box center [468, 317] width 209 height 31
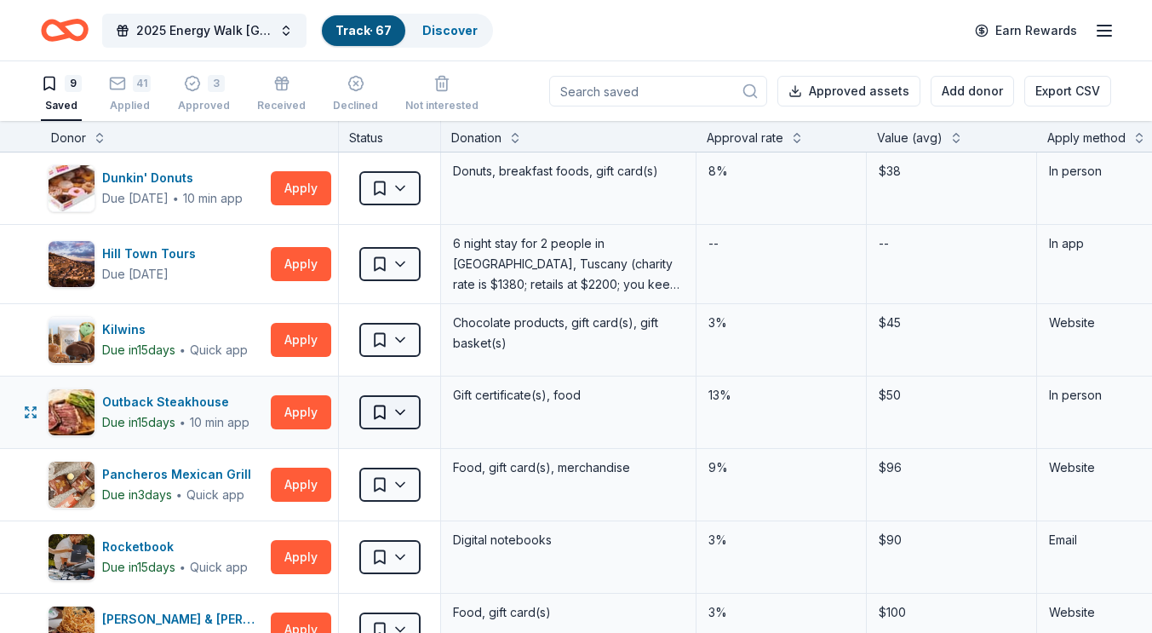
click at [410, 413] on html "2025 Energy Walk Boston Track · 67 Discover Earn Rewards 9 Saved 41 Applied 3 A…" at bounding box center [576, 316] width 1152 height 633
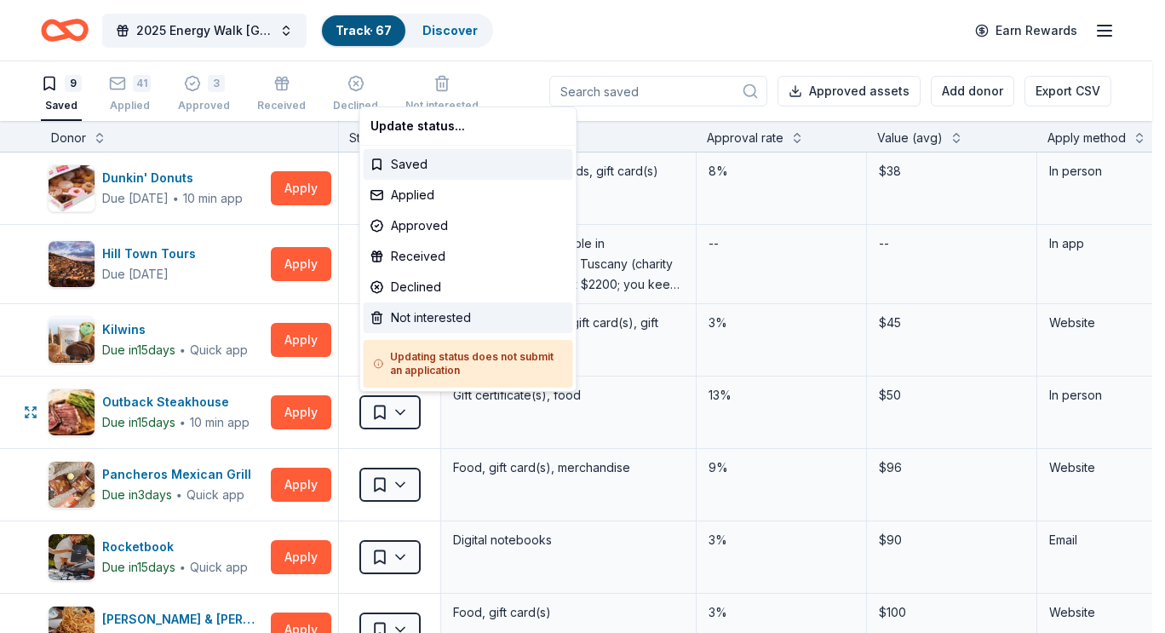
click at [422, 315] on div "Not interested" at bounding box center [468, 317] width 209 height 31
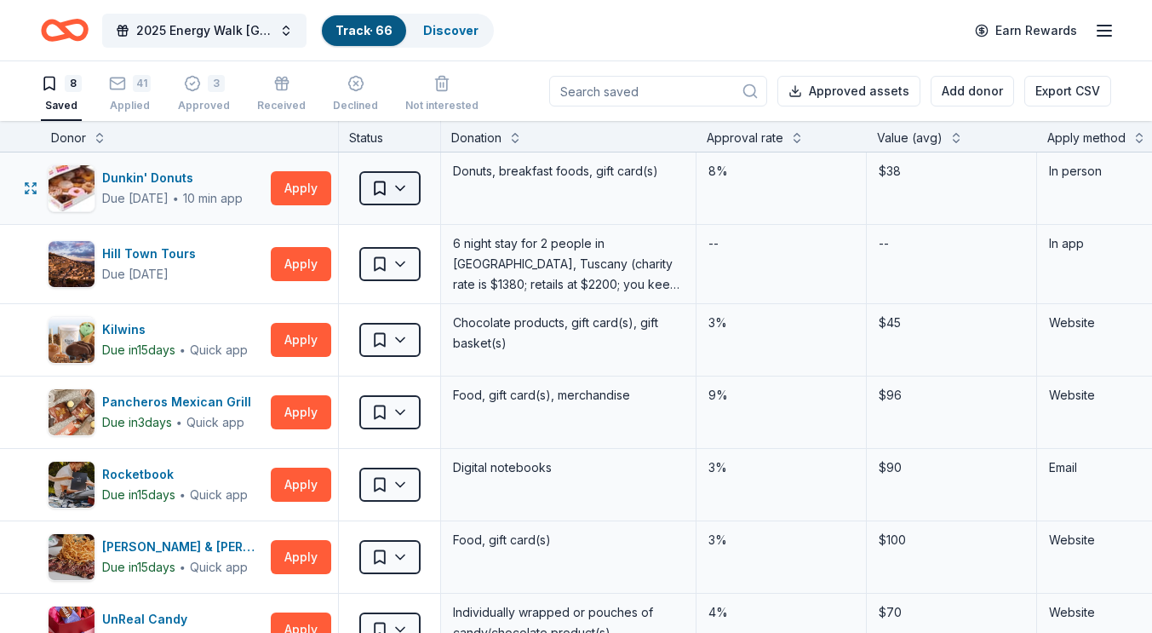
click at [392, 175] on html "2025 Energy Walk Boston Track · 66 Discover Earn Rewards 8 Saved 41 Applied 3 A…" at bounding box center [576, 316] width 1152 height 633
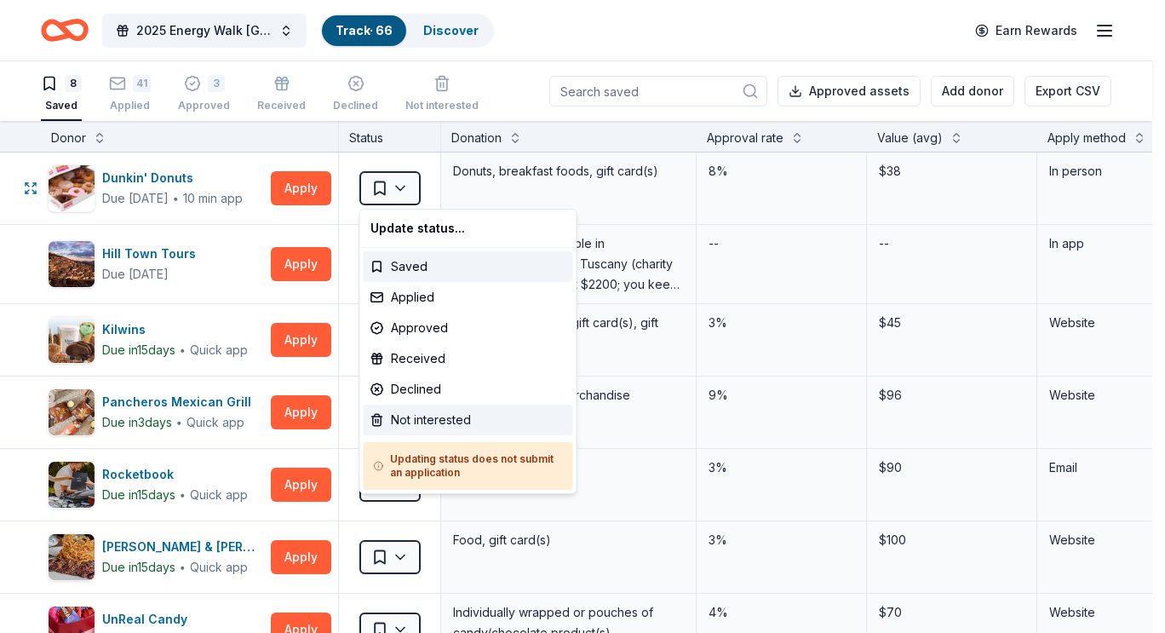
click at [417, 421] on div "Not interested" at bounding box center [468, 419] width 209 height 31
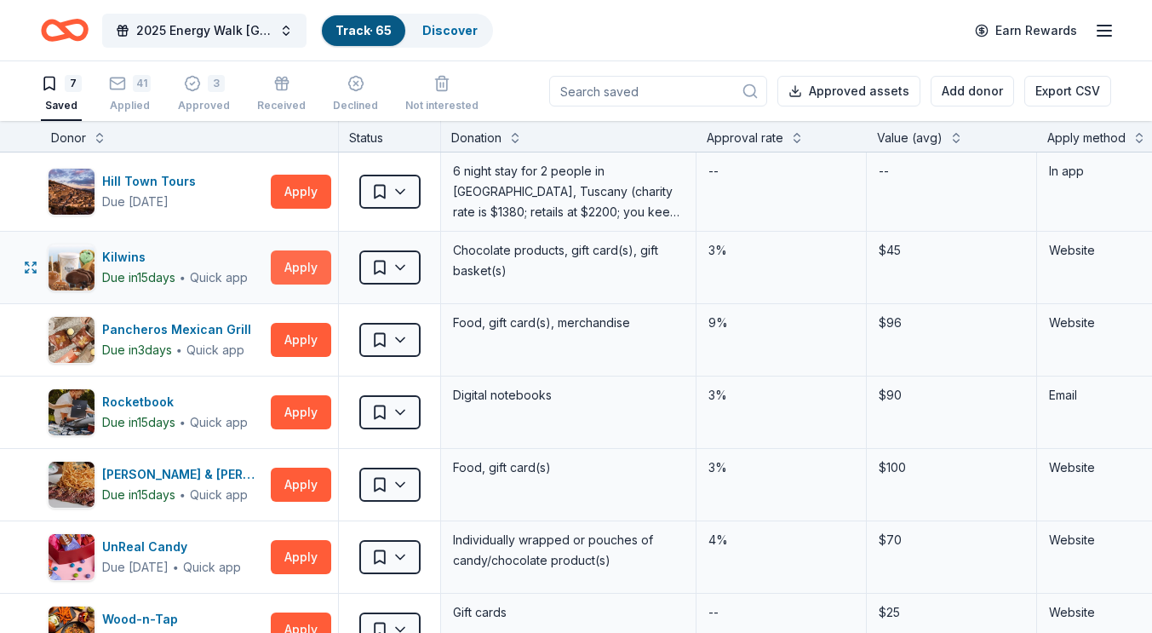
click at [316, 268] on button "Apply" at bounding box center [301, 267] width 60 height 34
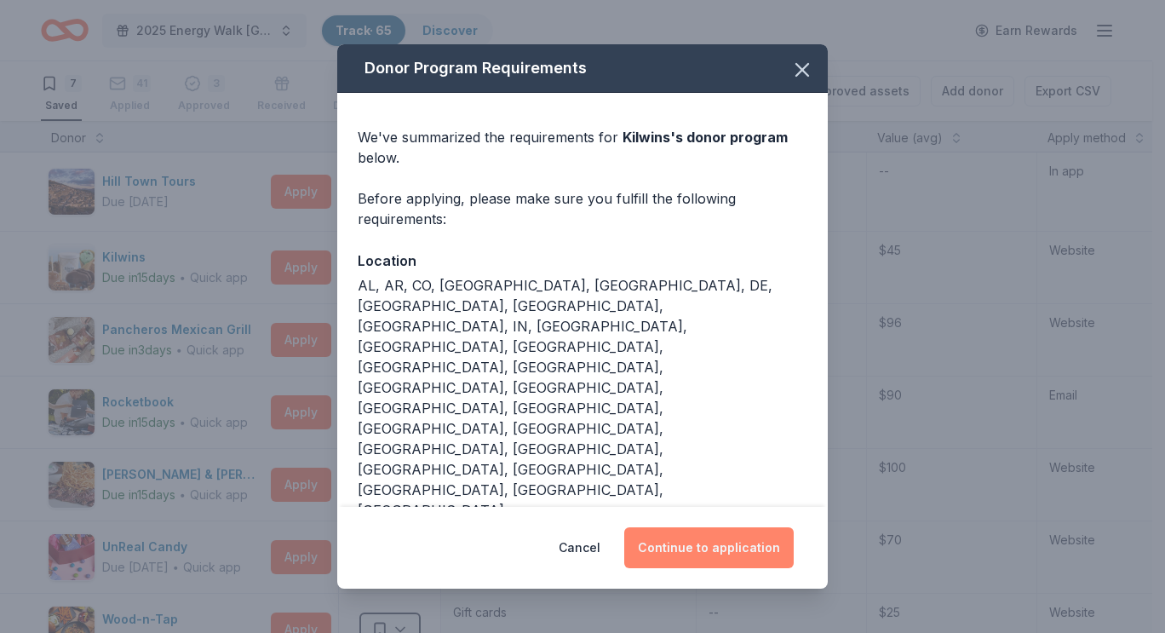
click at [690, 527] on button "Continue to application" at bounding box center [708, 547] width 169 height 41
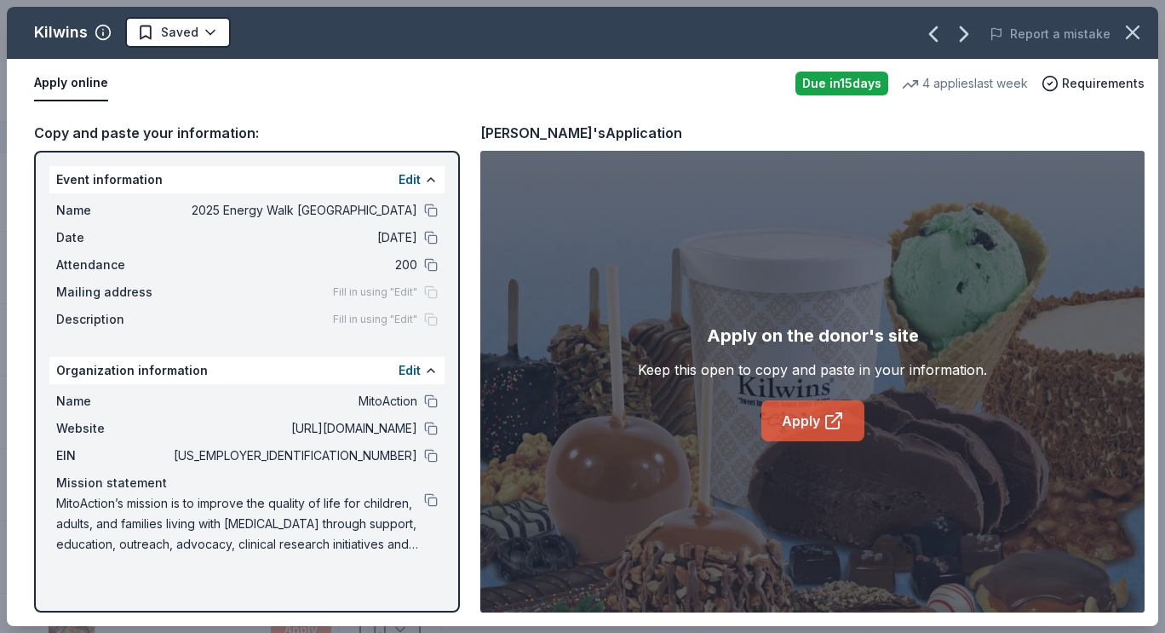
click at [812, 431] on link "Apply" at bounding box center [812, 420] width 103 height 41
click at [188, 34] on html "2025 Energy Walk Boston Track · 65 Discover Earn Rewards 7 Saved 41 Applied 3 A…" at bounding box center [582, 316] width 1165 height 633
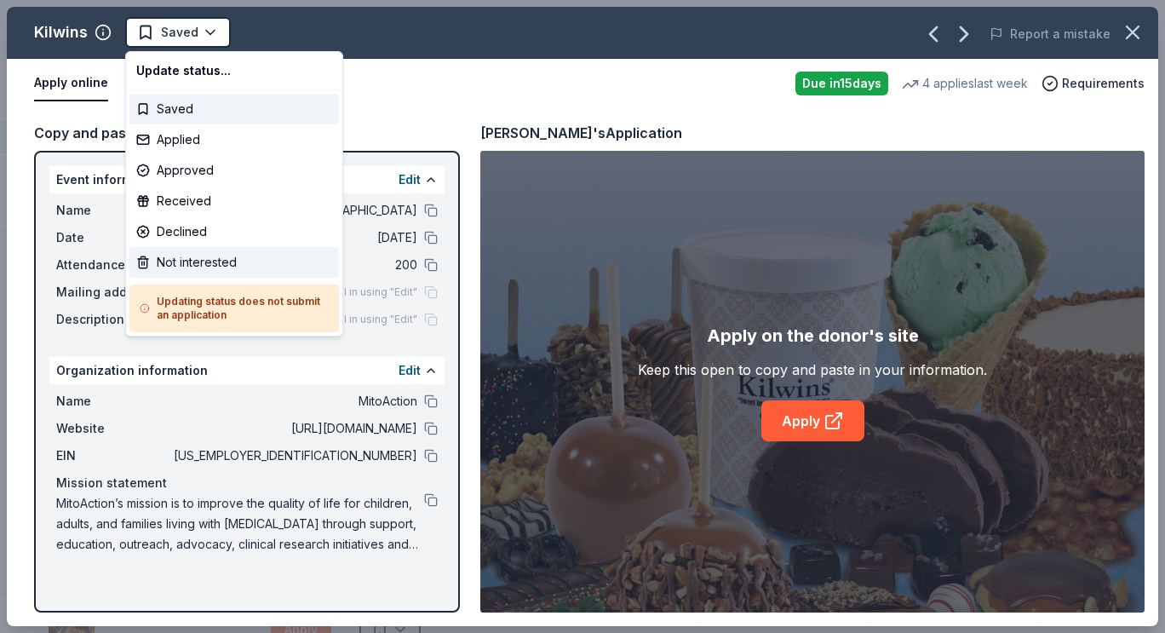
click at [182, 252] on div "Not interested" at bounding box center [233, 262] width 209 height 31
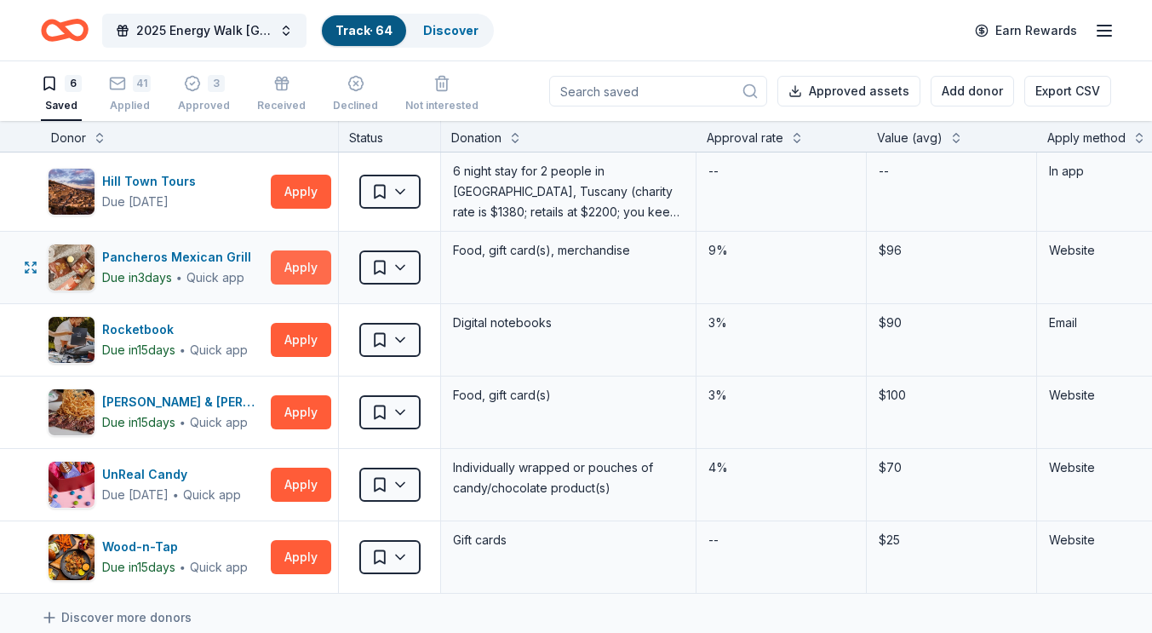
click at [295, 274] on button "Apply" at bounding box center [301, 267] width 60 height 34
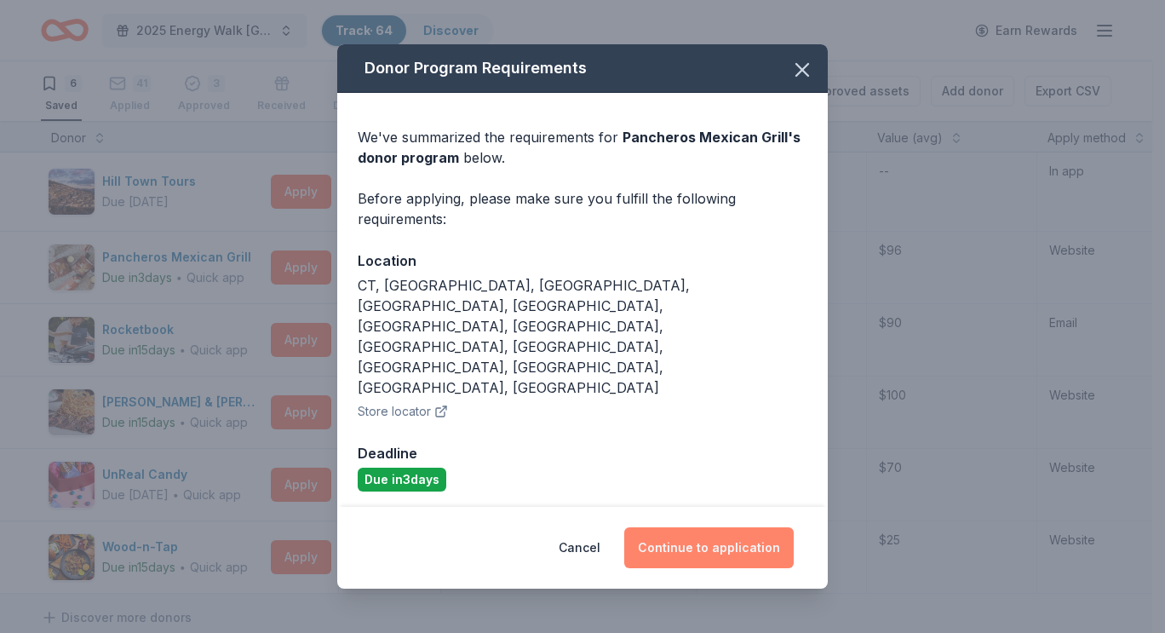
click at [674, 527] on button "Continue to application" at bounding box center [708, 547] width 169 height 41
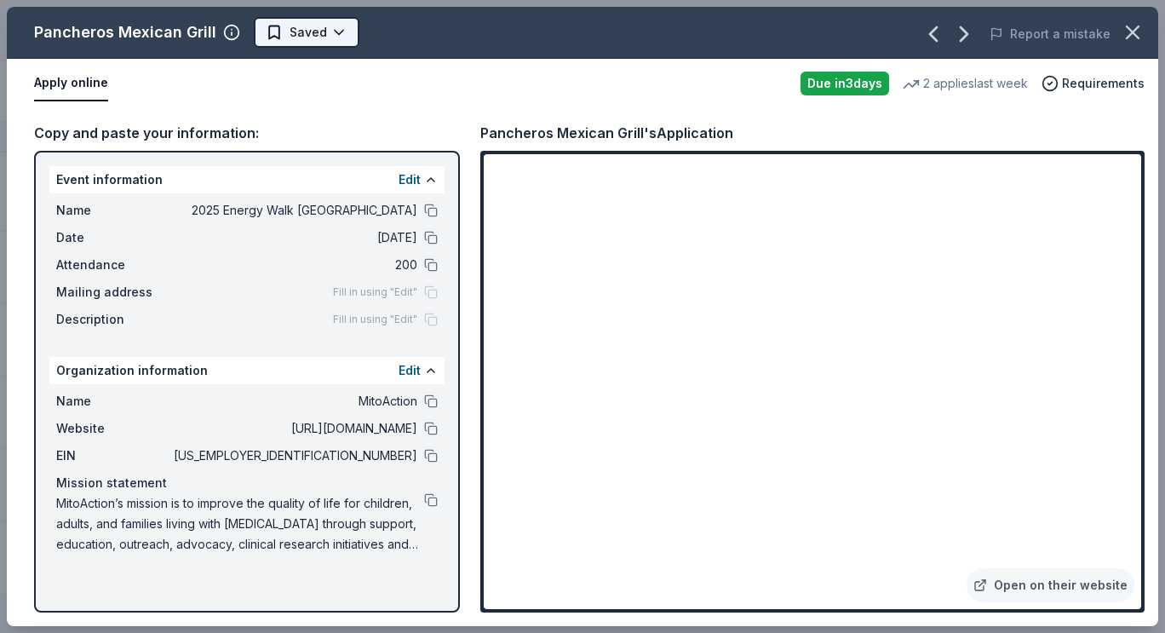
click at [329, 44] on body "2025 Energy Walk Boston Track · 64 Discover Earn Rewards 6 Saved 41 Applied 3 A…" at bounding box center [576, 316] width 1152 height 633
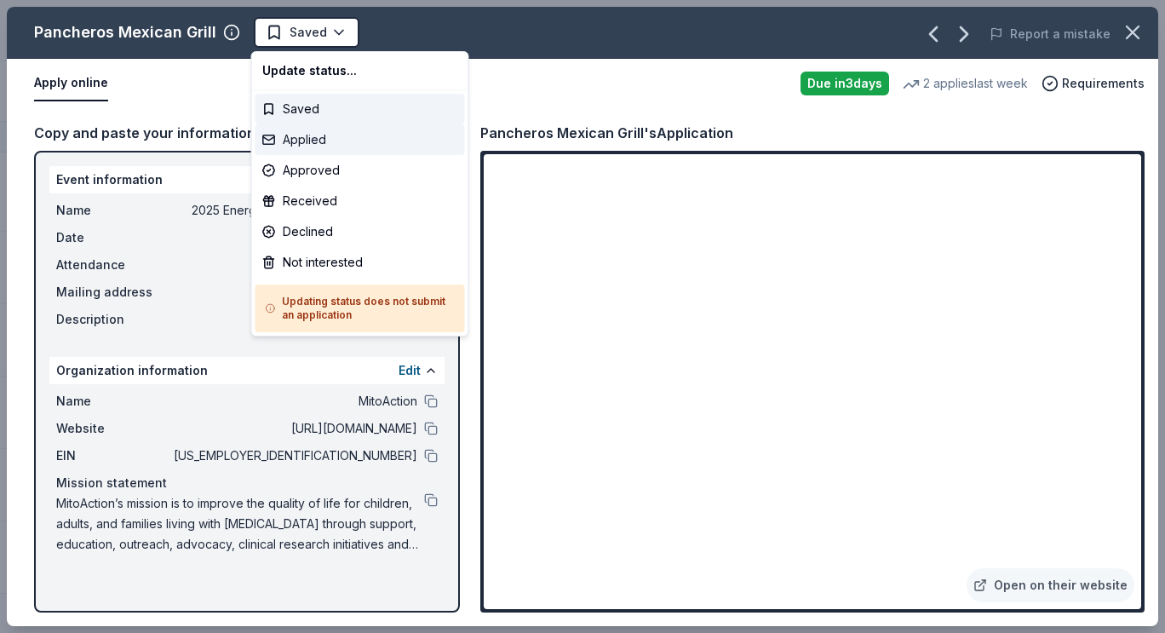
click at [353, 137] on div "Applied" at bounding box center [359, 139] width 209 height 31
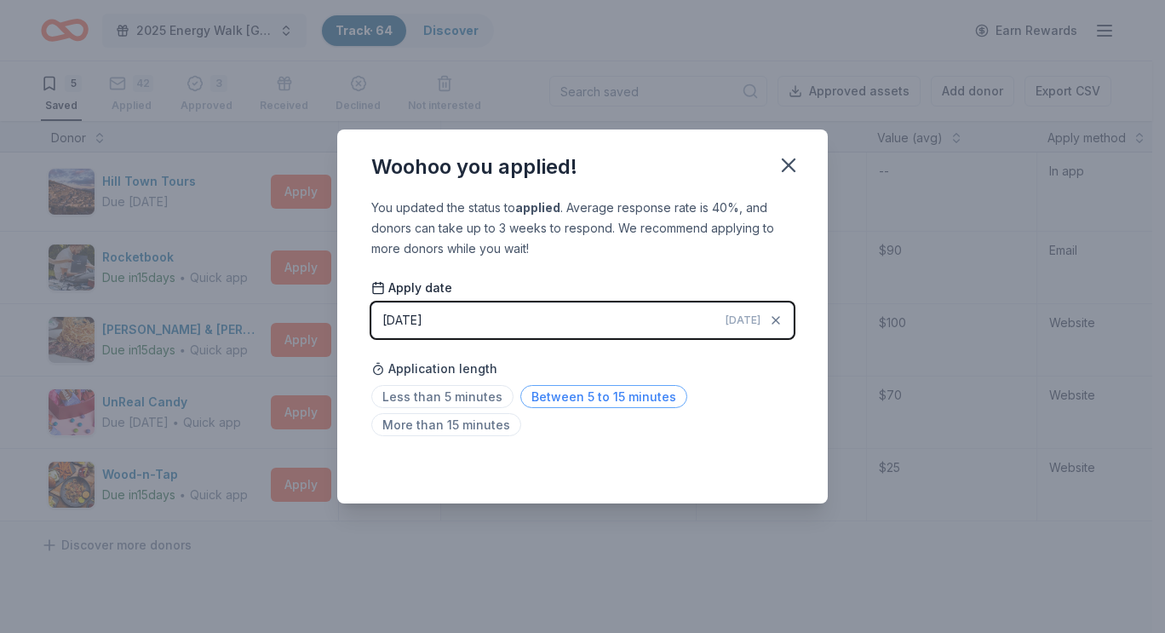
click at [570, 404] on span "Between 5 to 15 minutes" at bounding box center [603, 396] width 167 height 23
click at [774, 169] on button "button" at bounding box center [788, 164] width 37 height 37
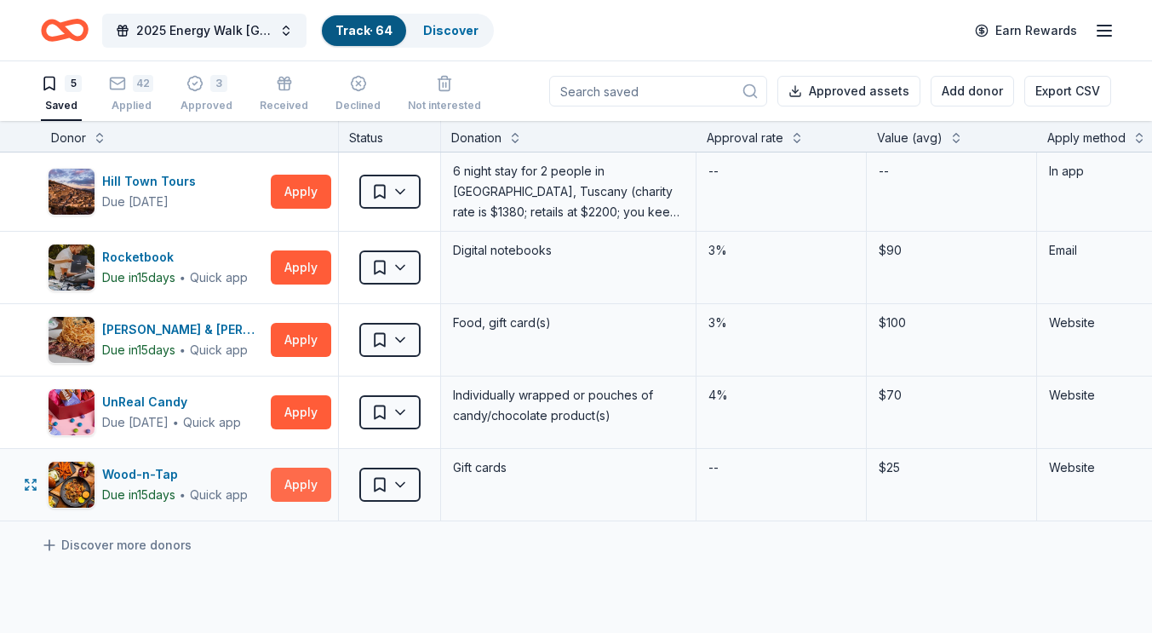
click at [322, 496] on button "Apply" at bounding box center [301, 484] width 60 height 34
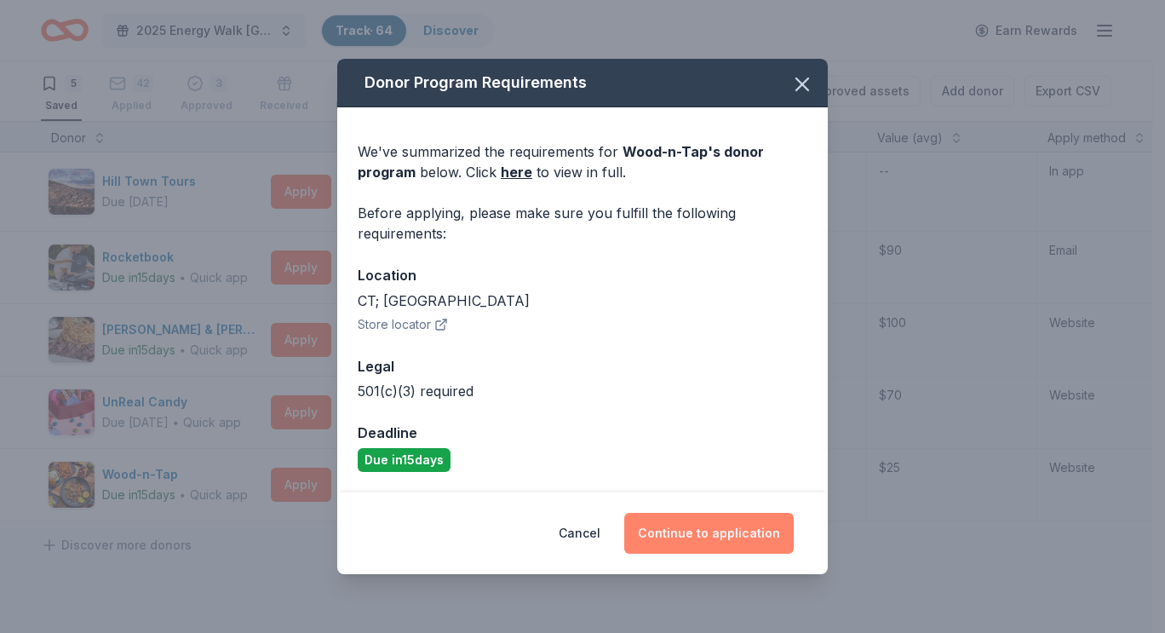
click at [684, 534] on button "Continue to application" at bounding box center [708, 533] width 169 height 41
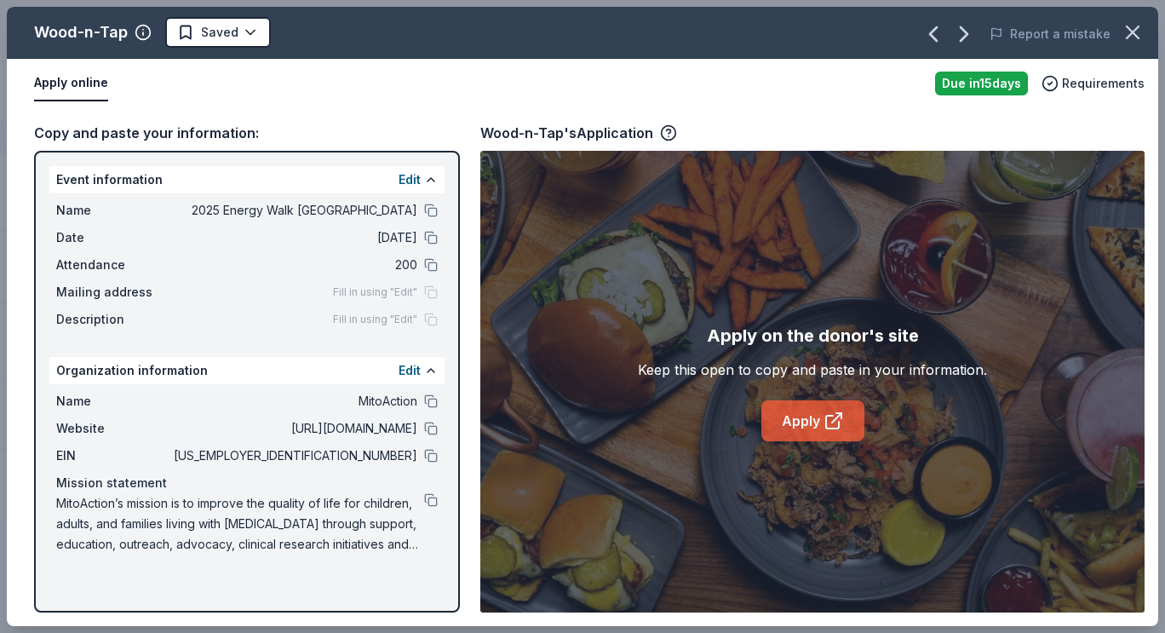
click at [794, 417] on link "Apply" at bounding box center [812, 420] width 103 height 41
click at [232, 23] on html "2025 Energy Walk Boston Track · 64 Discover Earn Rewards 5 Saved 42 Applied 3 A…" at bounding box center [582, 316] width 1165 height 633
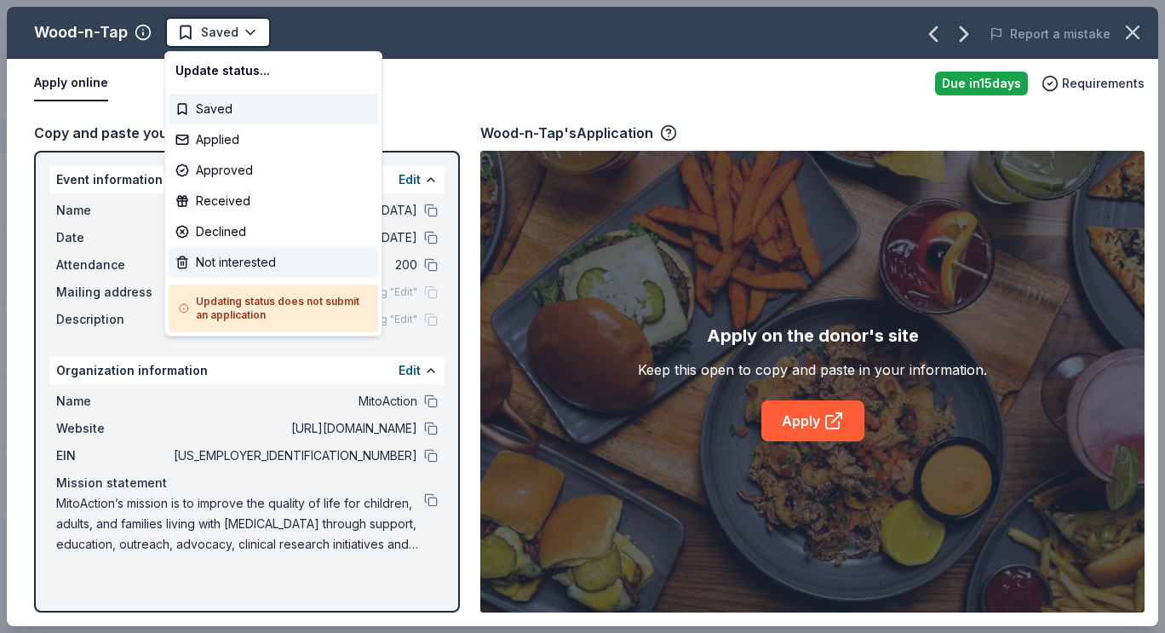
click at [239, 256] on div "Not interested" at bounding box center [273, 262] width 209 height 31
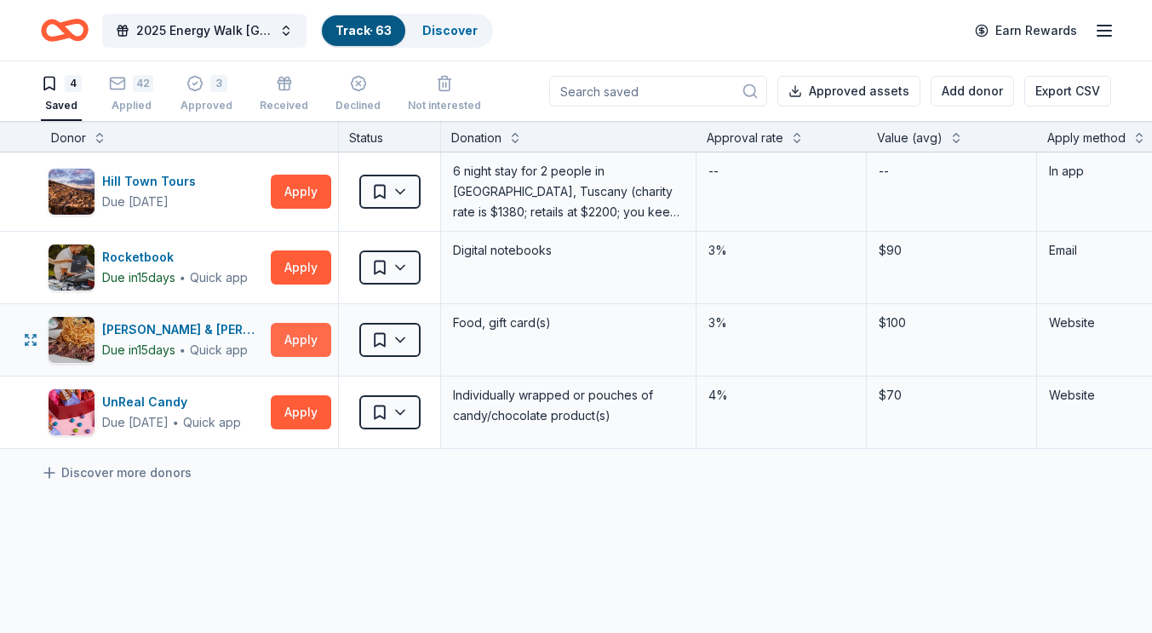
click at [315, 343] on button "Apply" at bounding box center [301, 340] width 60 height 34
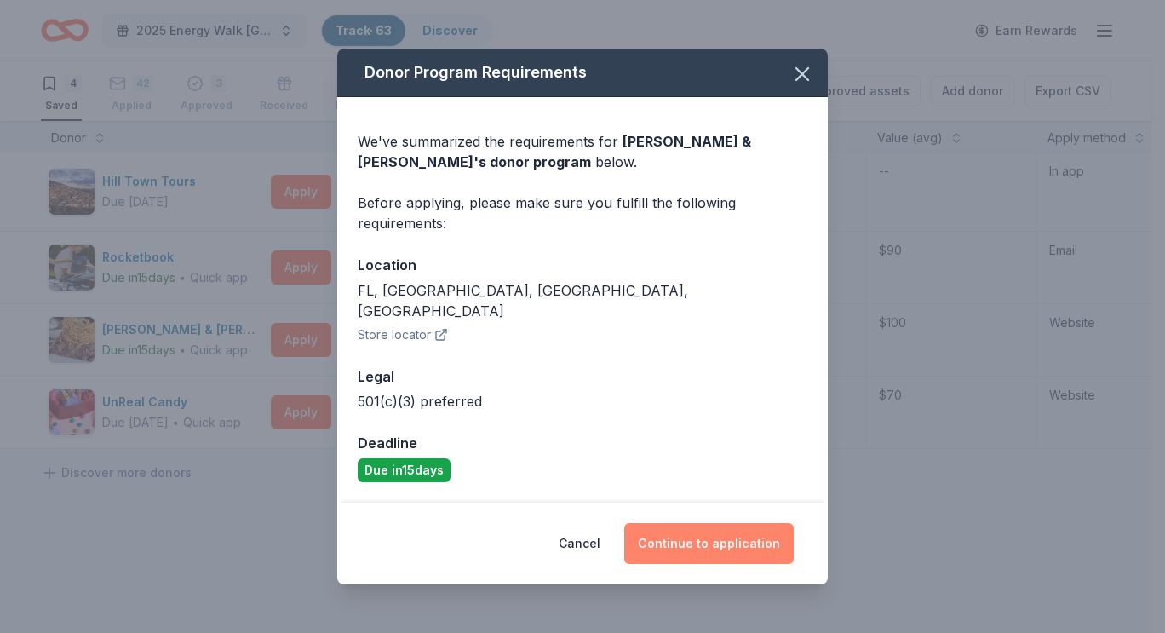
click at [689, 523] on button "Continue to application" at bounding box center [708, 543] width 169 height 41
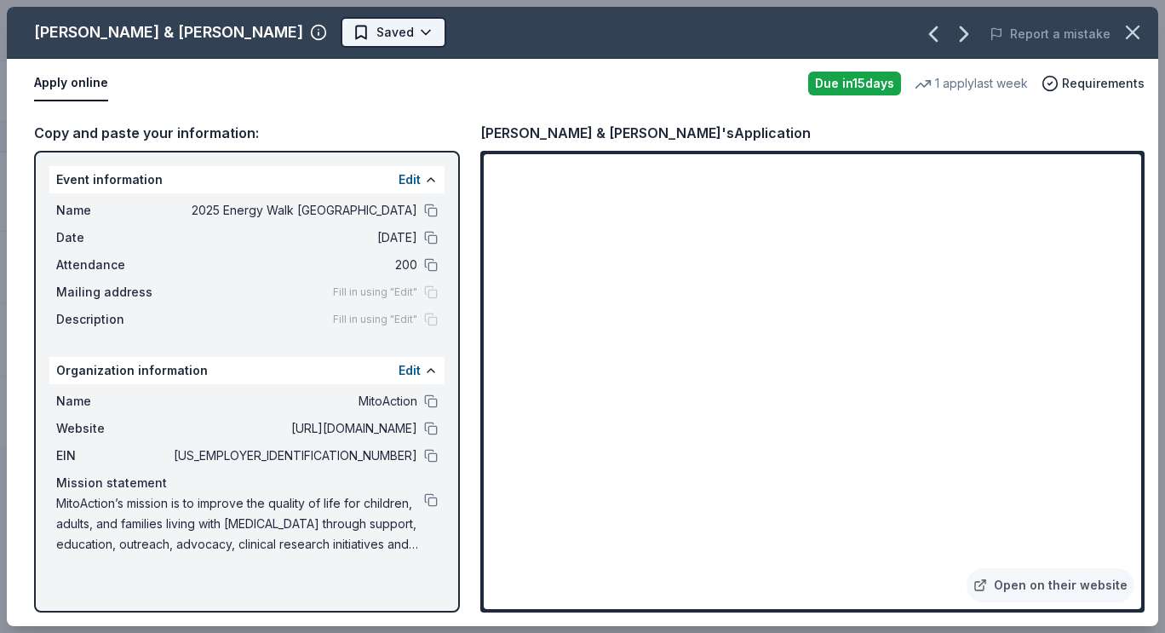
click at [280, 31] on html "2025 Energy Walk Boston Track · 63 Discover Earn Rewards 4 Saved 42 Applied 3 A…" at bounding box center [582, 316] width 1165 height 633
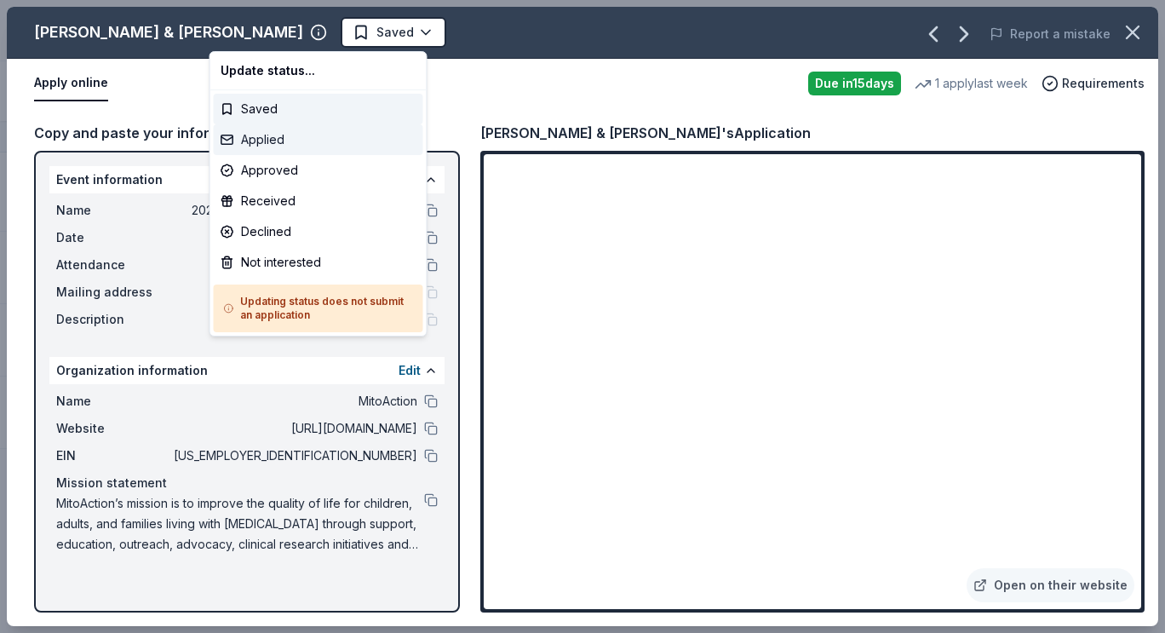
click at [280, 146] on div "Applied" at bounding box center [318, 139] width 209 height 31
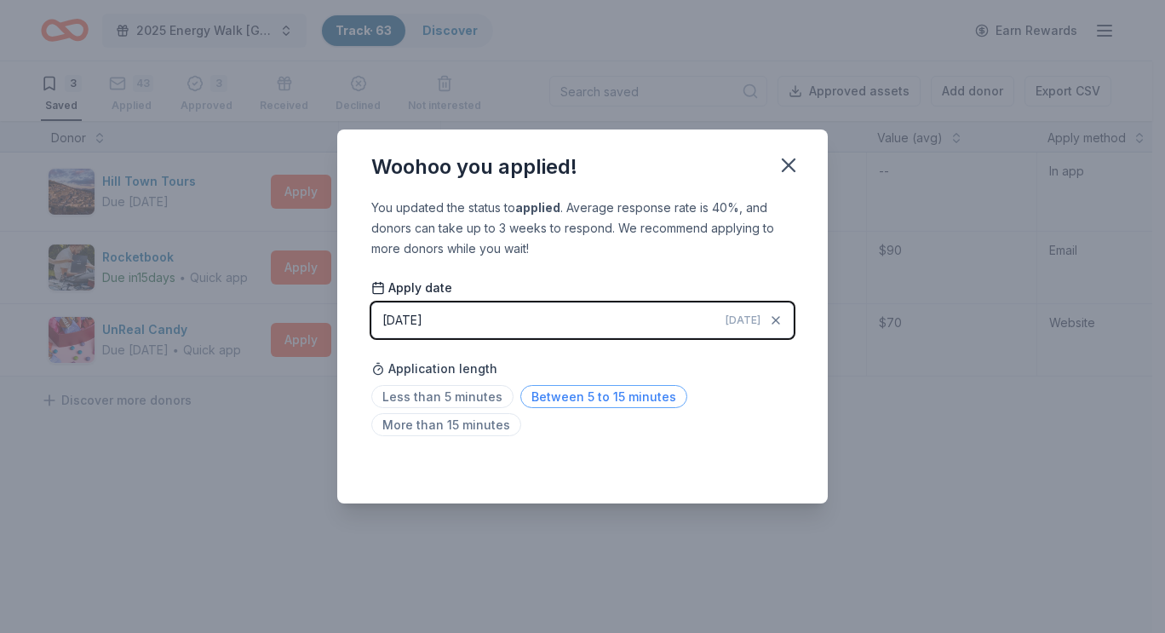
click at [617, 391] on span "Between 5 to 15 minutes" at bounding box center [603, 396] width 167 height 23
click at [780, 159] on icon "button" at bounding box center [788, 165] width 24 height 24
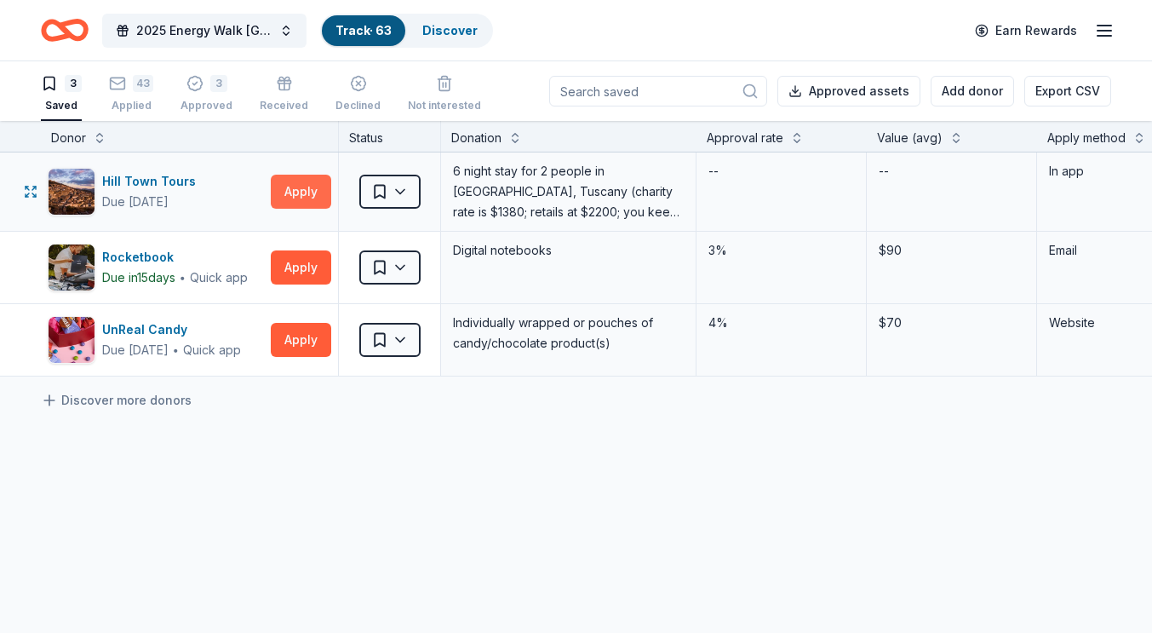
click at [293, 195] on button "Apply" at bounding box center [301, 192] width 60 height 34
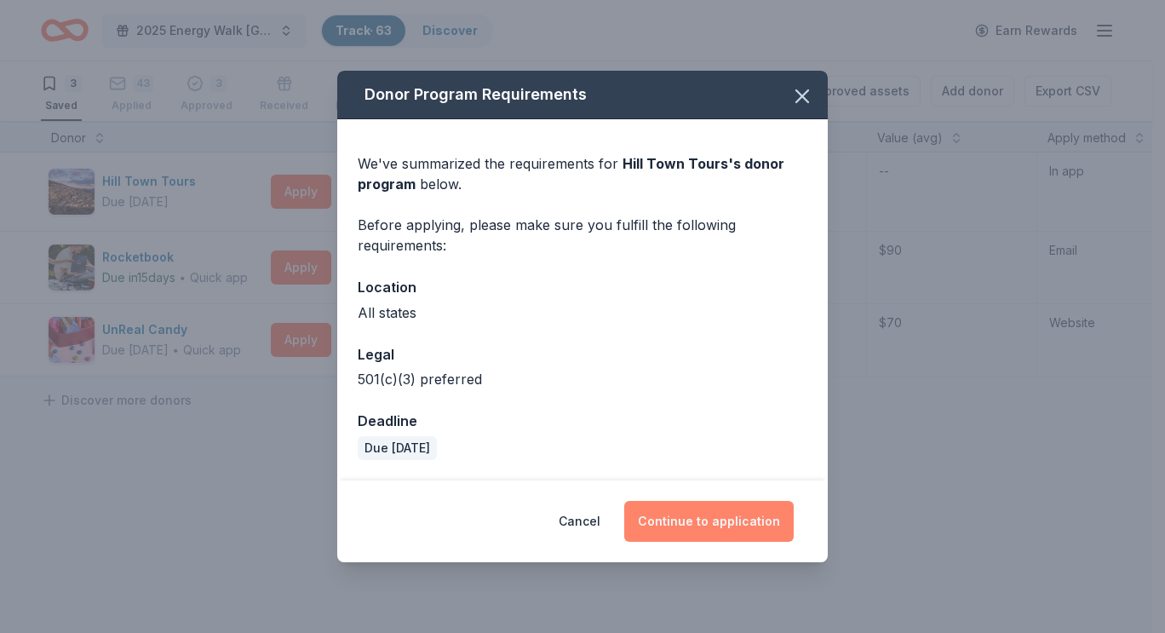
click at [699, 516] on button "Continue to application" at bounding box center [708, 521] width 169 height 41
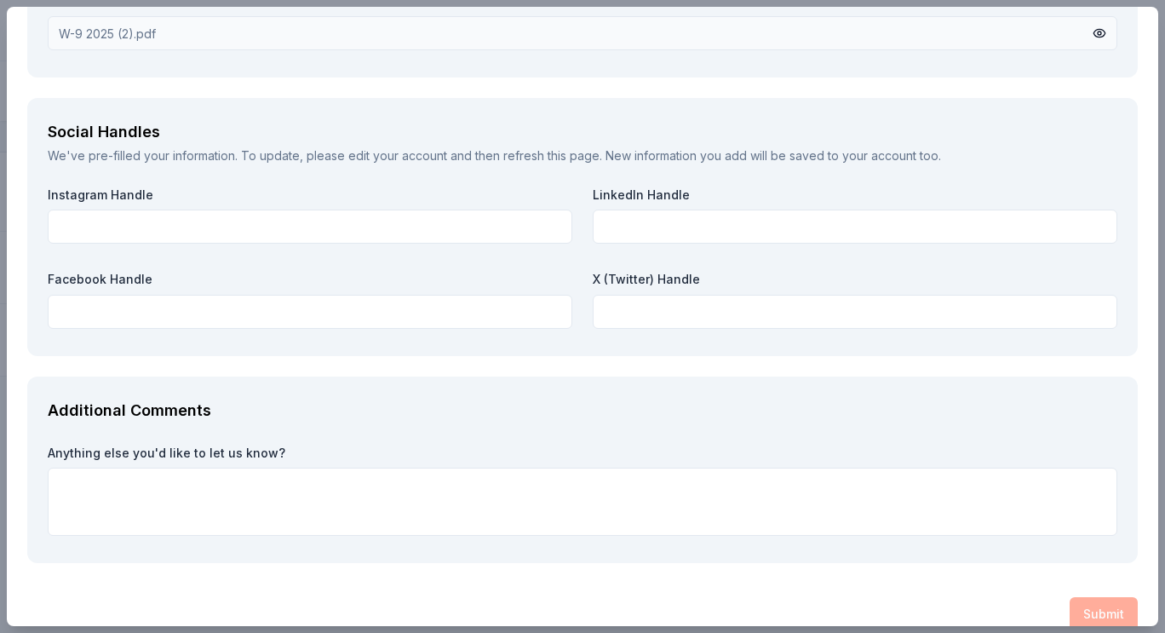
scroll to position [2225, 0]
